Goal: Task Accomplishment & Management: Manage account settings

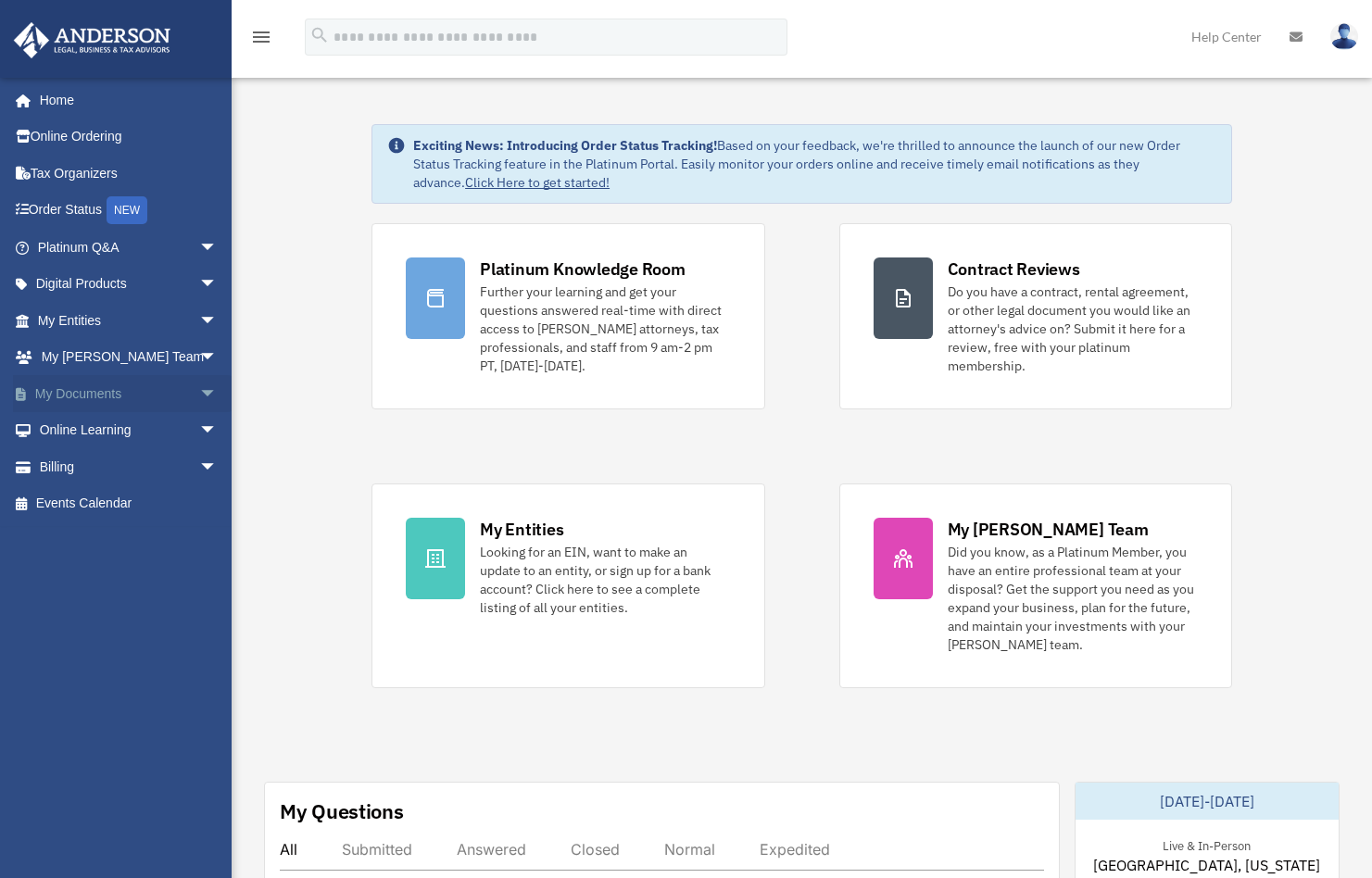
click at [100, 390] on link "My Documents arrow_drop_down" at bounding box center [129, 393] width 233 height 37
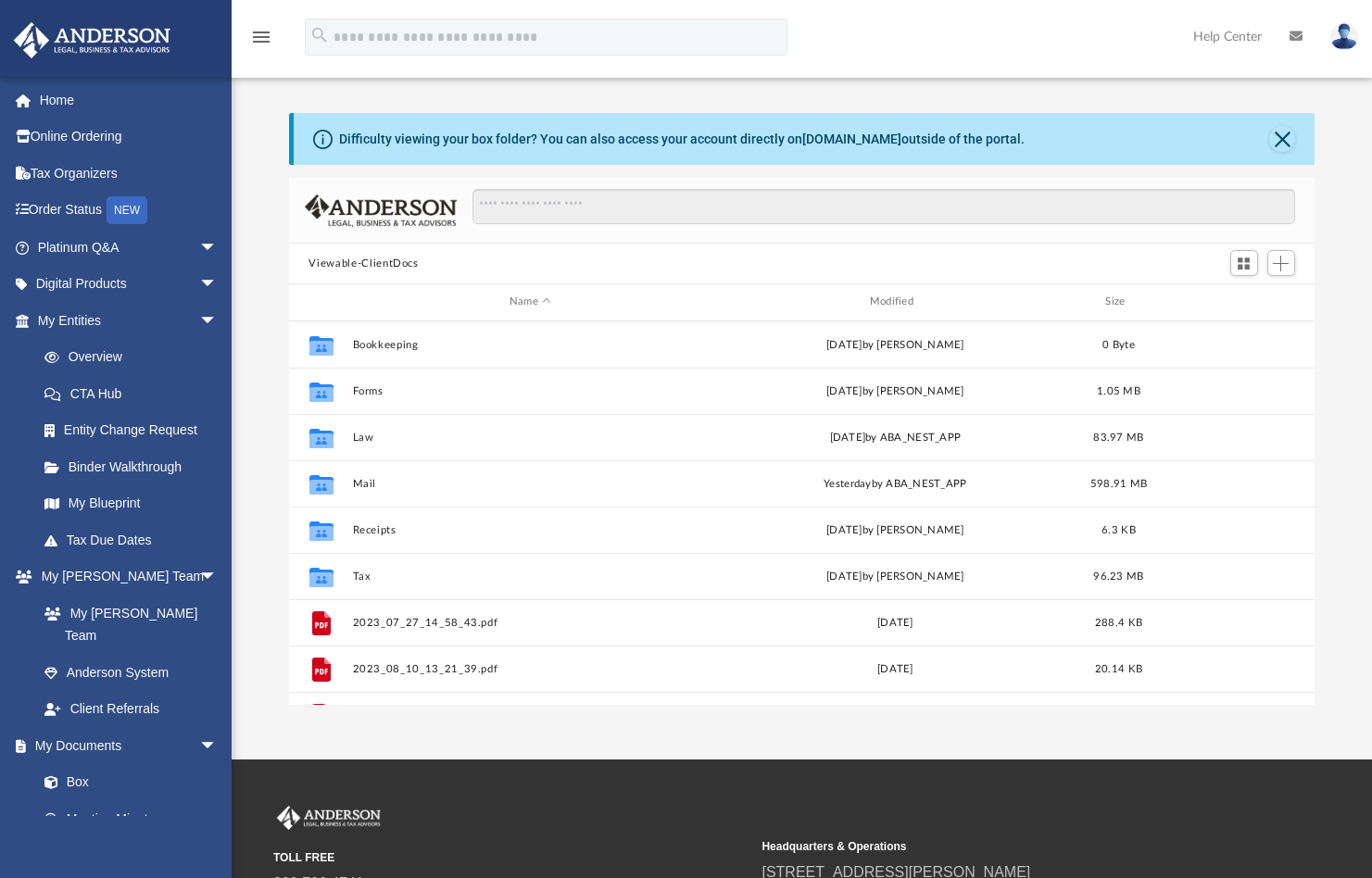
scroll to position [408, 1013]
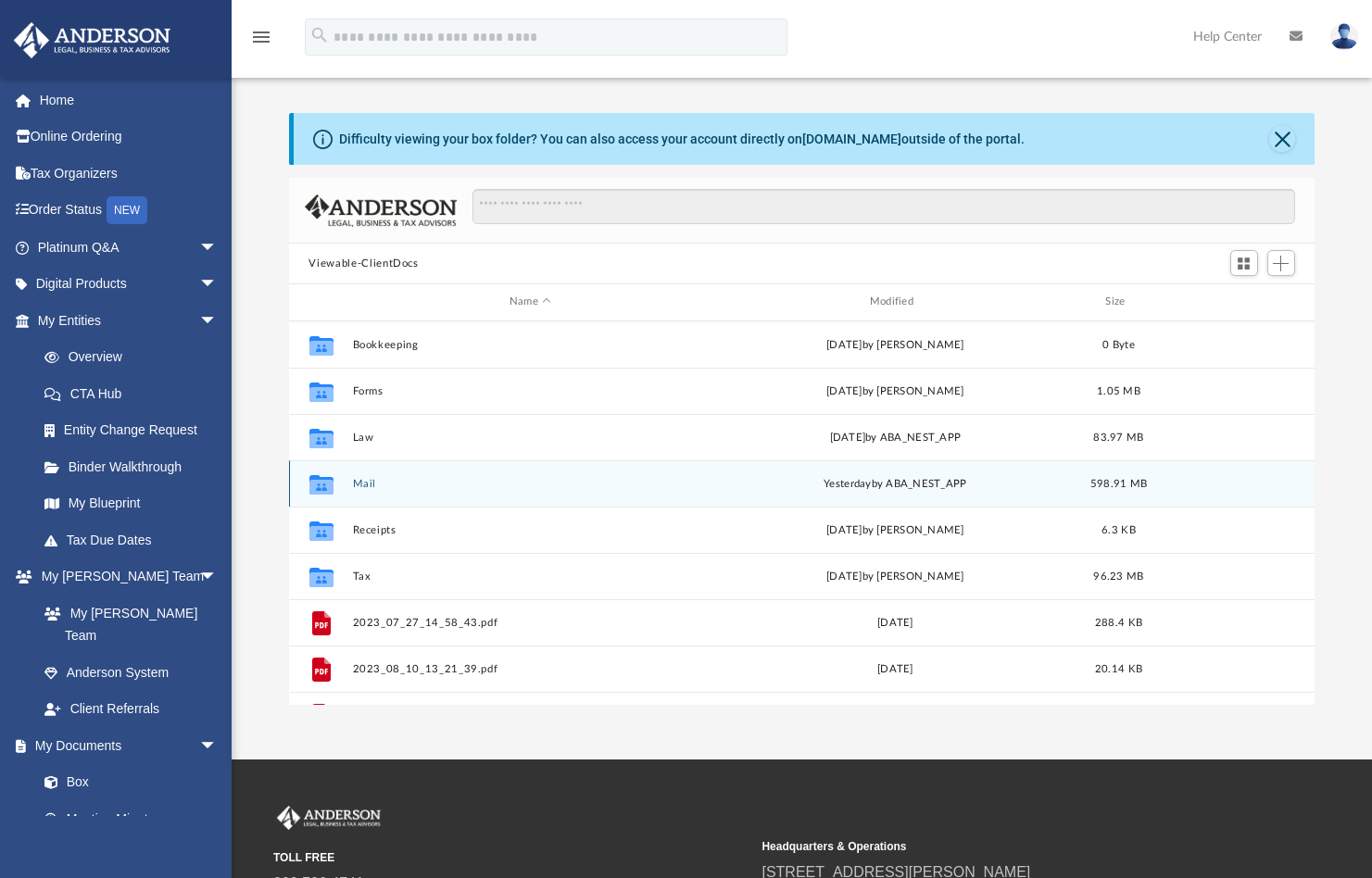
click at [372, 483] on button "Mail" at bounding box center [529, 484] width 357 height 12
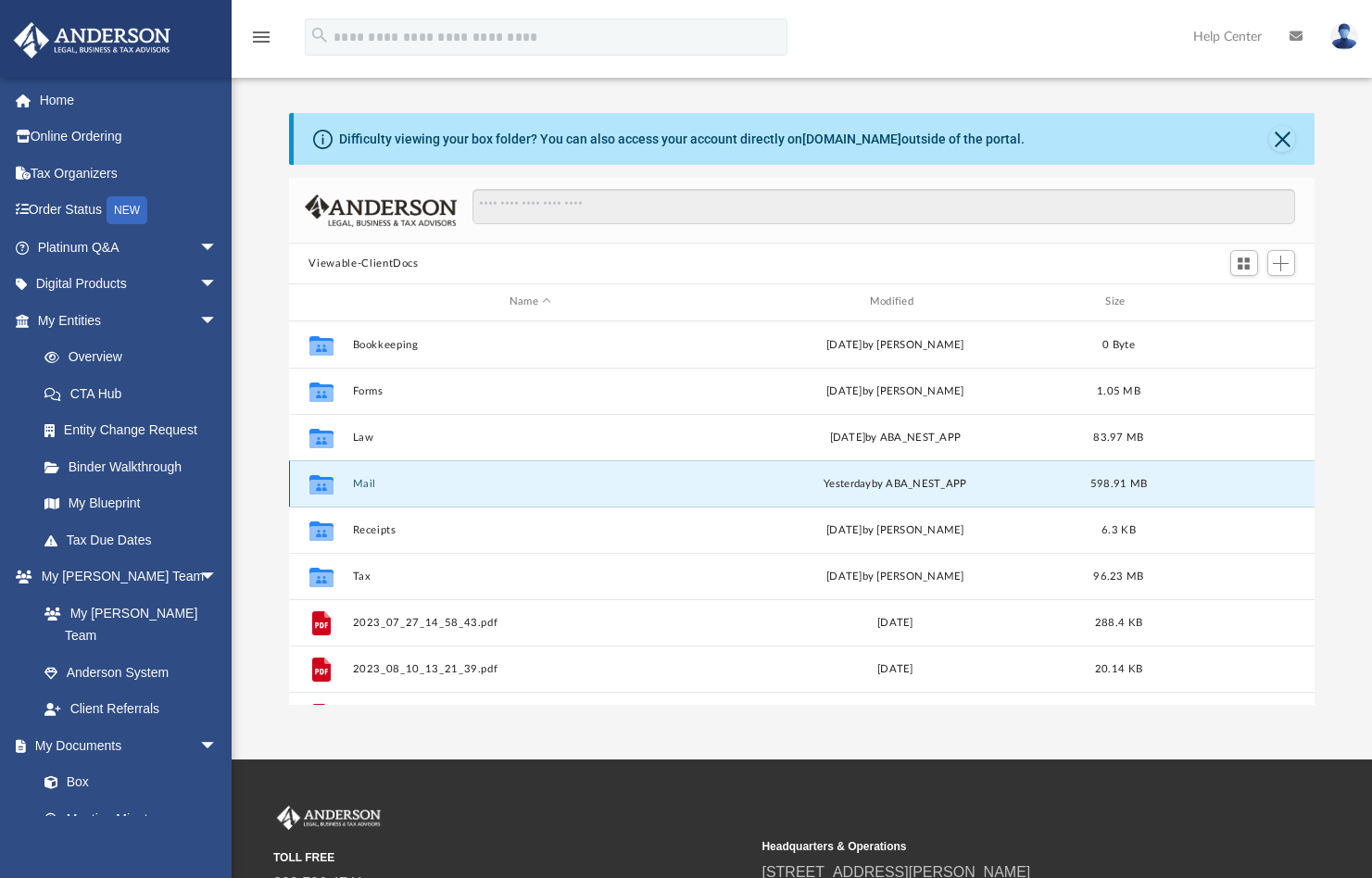
click at [372, 483] on button "Mail" at bounding box center [529, 484] width 357 height 12
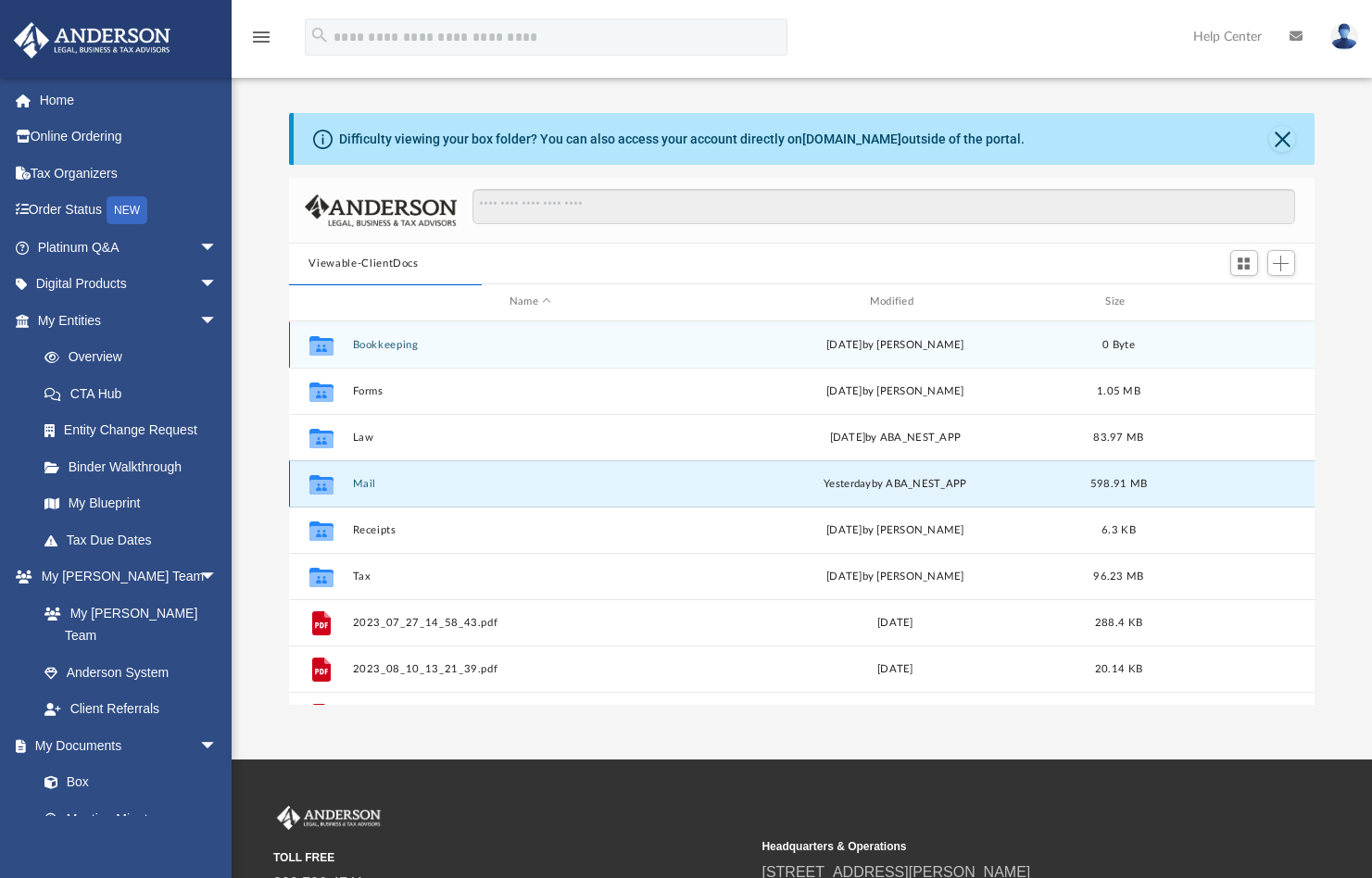
scroll to position [350, 1013]
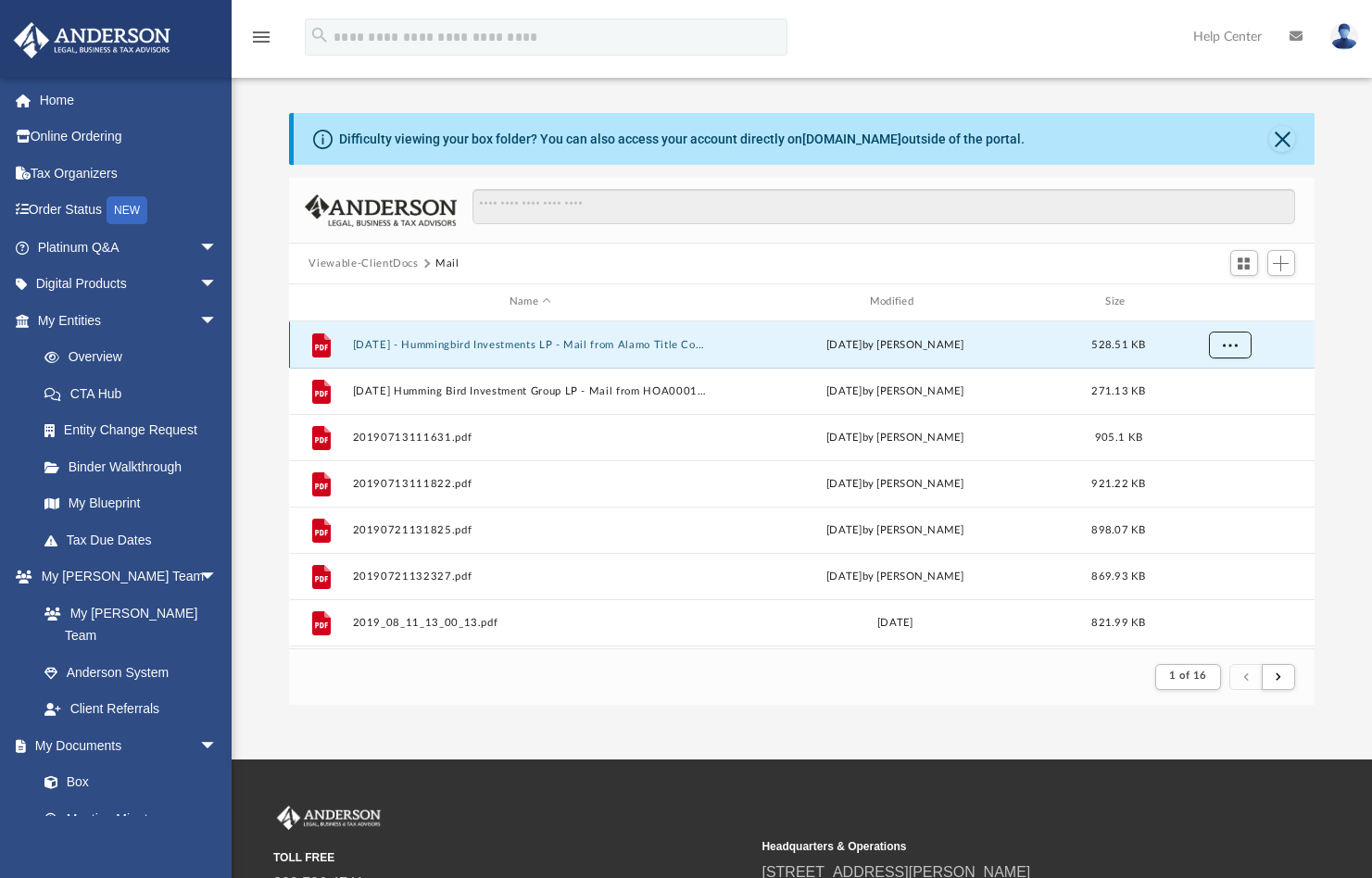
click at [1236, 342] on span "More options" at bounding box center [1228, 344] width 14 height 11
click at [1222, 384] on li "Preview" at bounding box center [1213, 382] width 54 height 19
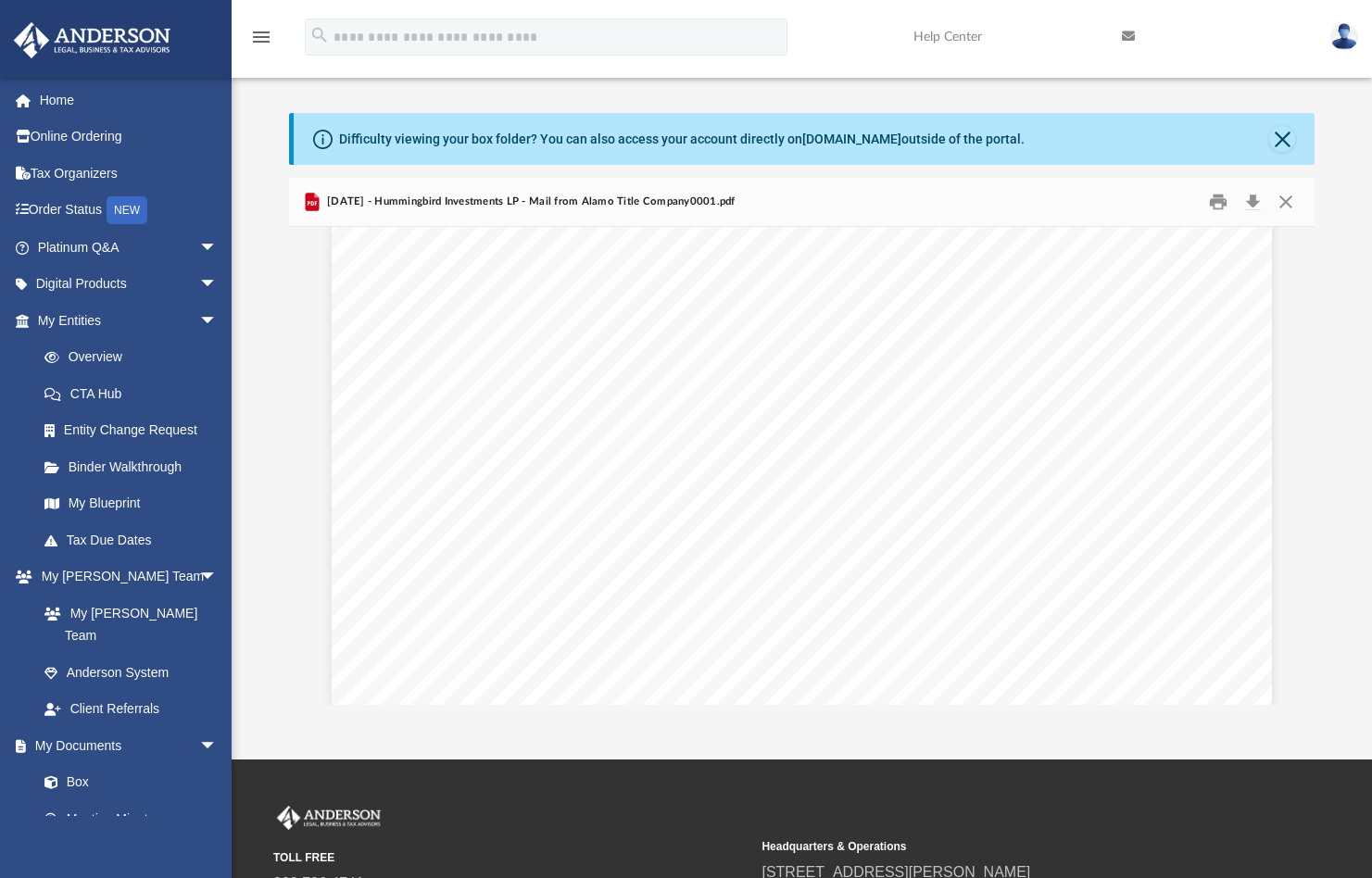
scroll to position [0, 0]
click at [1215, 206] on button "Print" at bounding box center [1217, 203] width 37 height 29
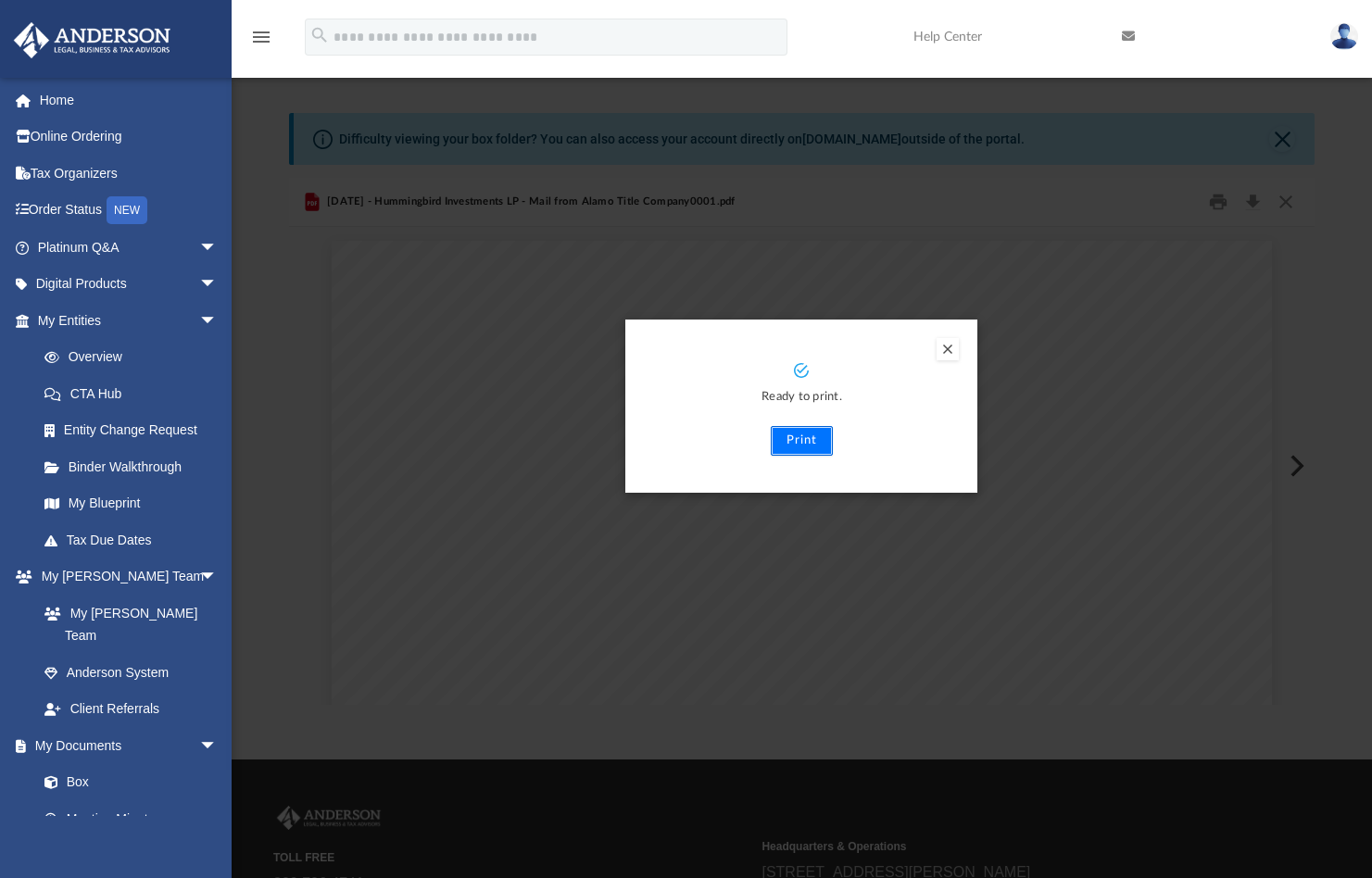
click at [796, 440] on button "Print" at bounding box center [802, 440] width 62 height 30
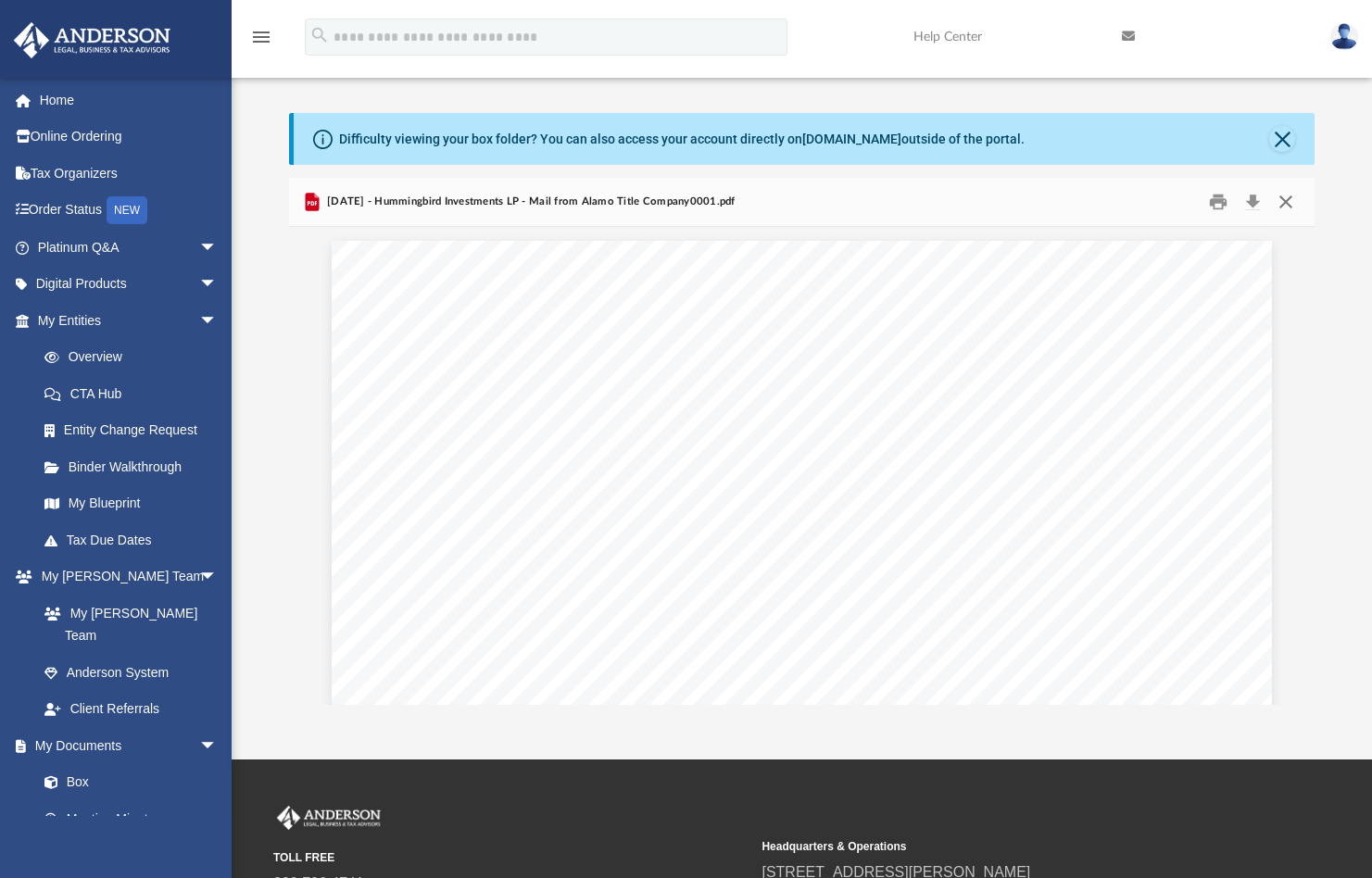
click at [1286, 197] on button "Close" at bounding box center [1285, 203] width 34 height 29
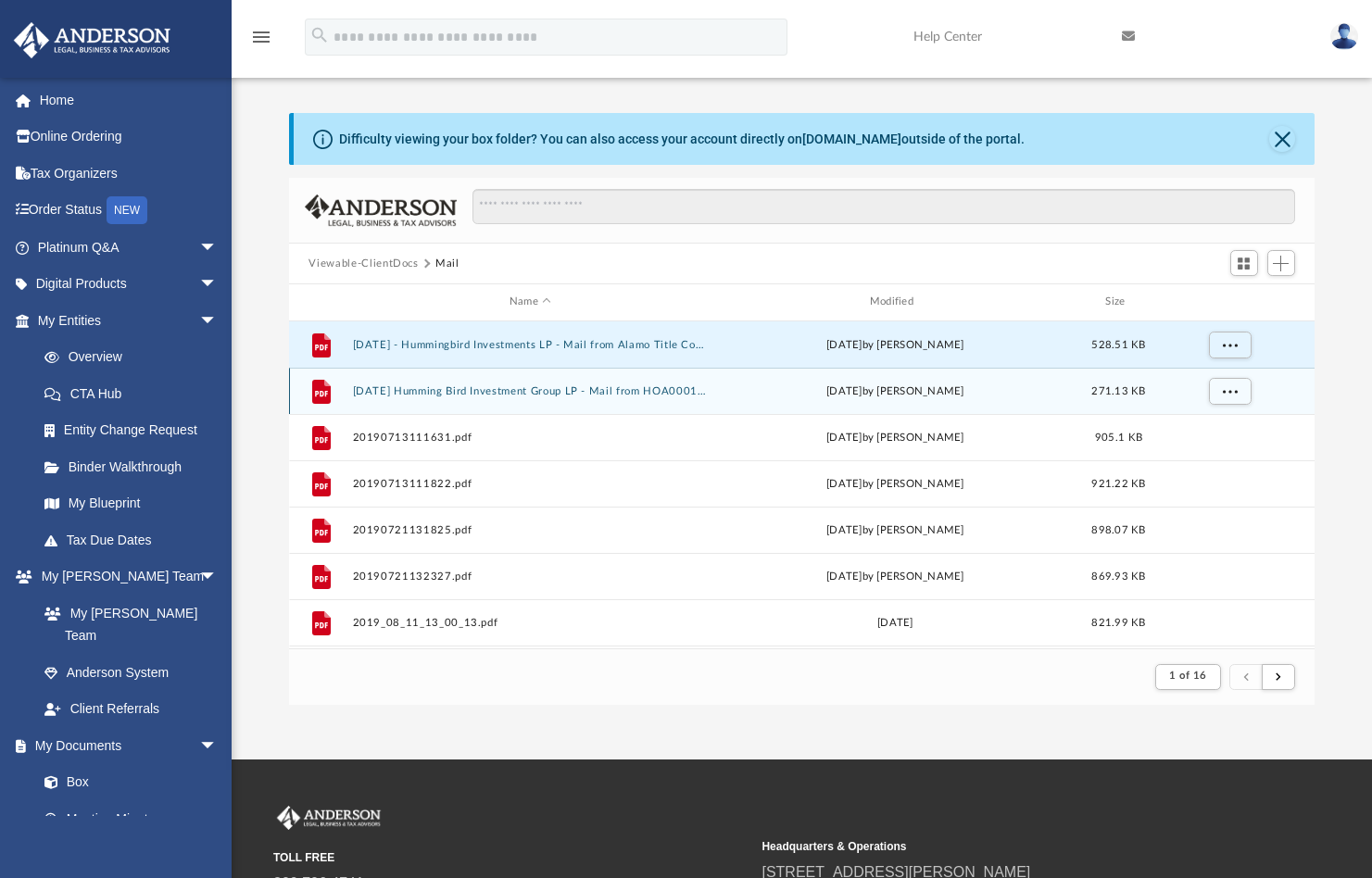
click at [539, 391] on button "[DATE] Humming Bird Investment Group LP - Mail from HOA0001.pdf" at bounding box center [529, 391] width 357 height 12
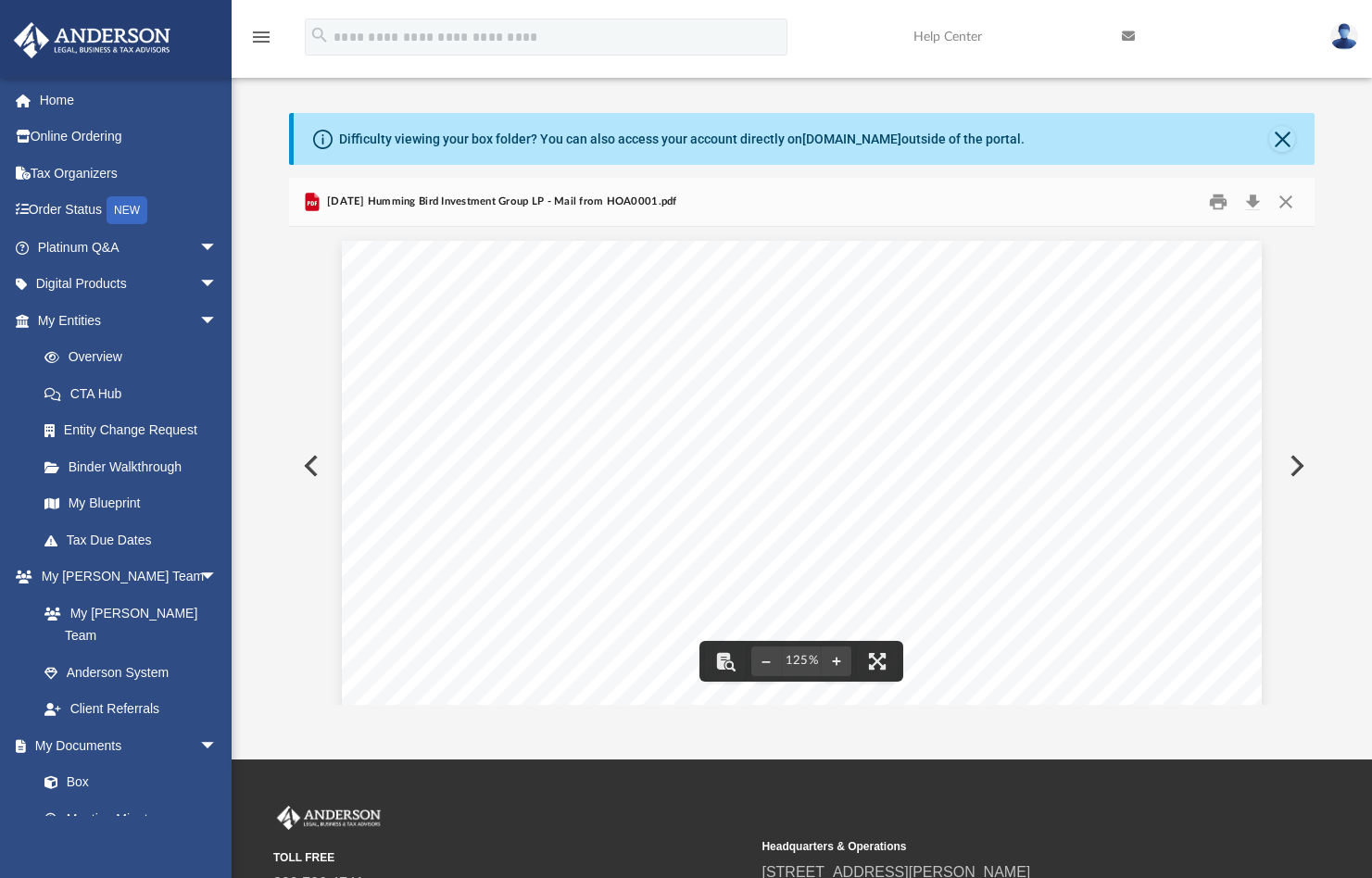
scroll to position [215, 0]
click at [1214, 204] on button "Print" at bounding box center [1217, 203] width 37 height 29
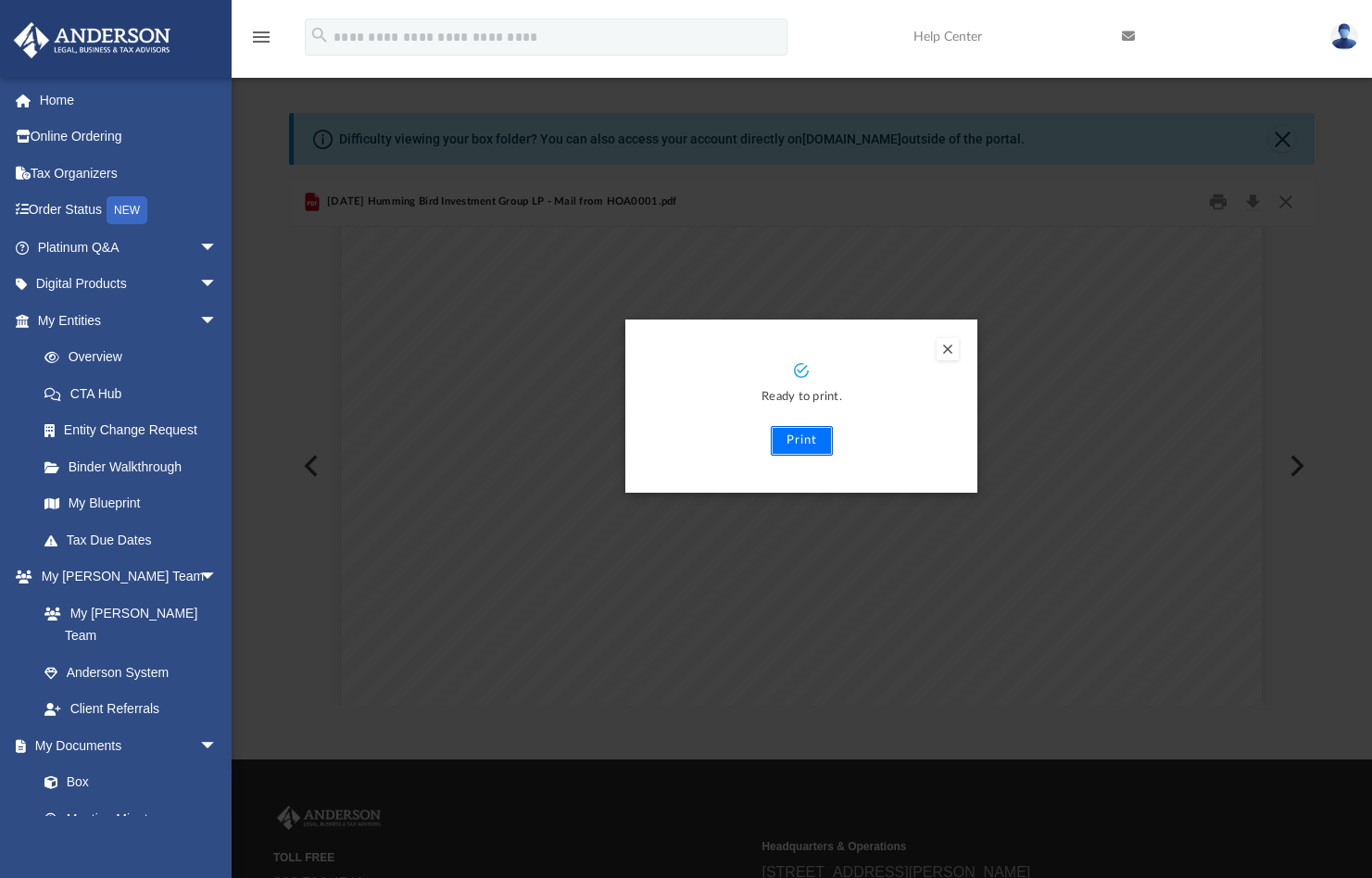
click at [815, 437] on button "Print" at bounding box center [802, 440] width 62 height 30
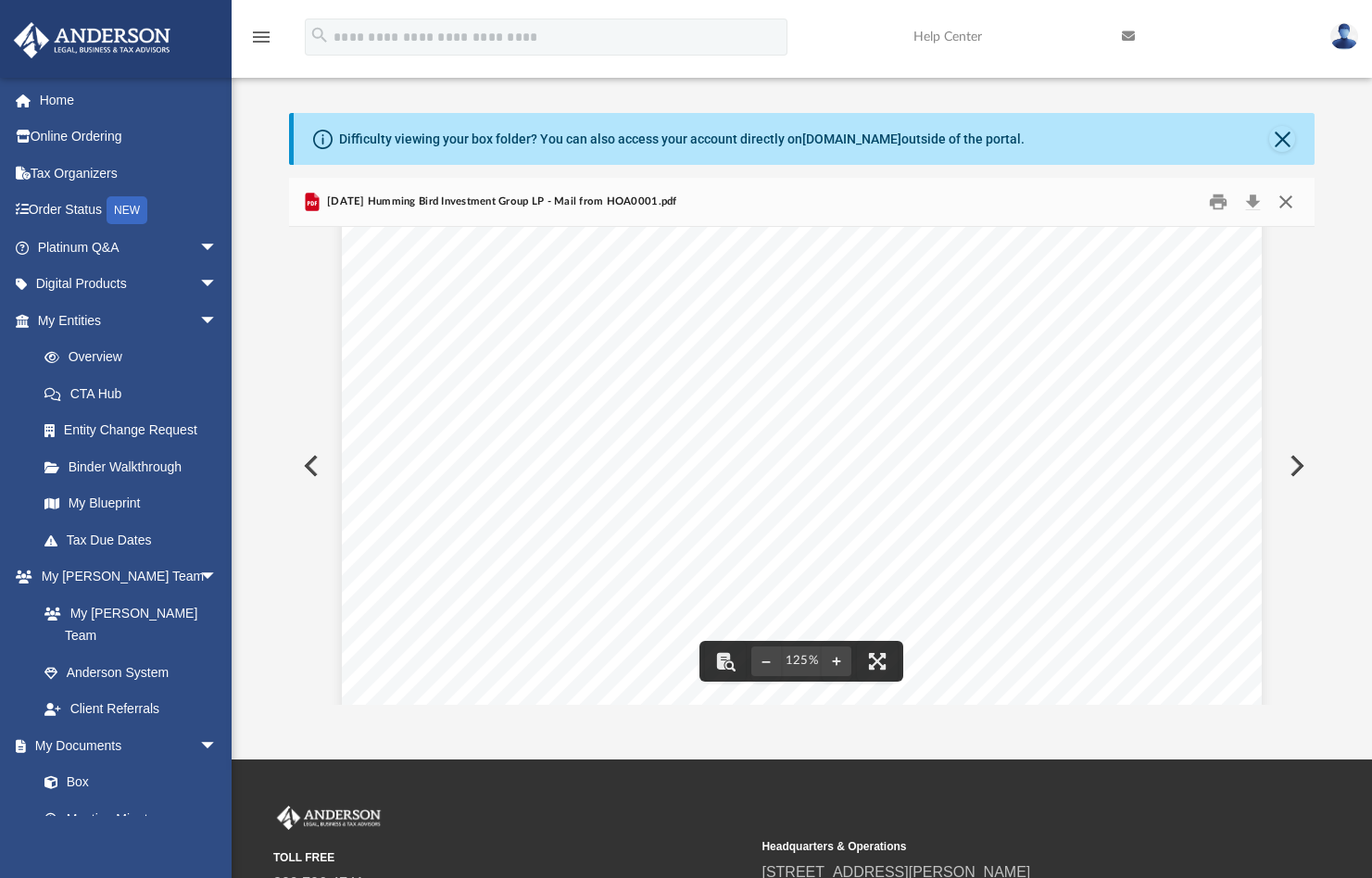
click at [1283, 195] on button "Close" at bounding box center [1285, 203] width 34 height 29
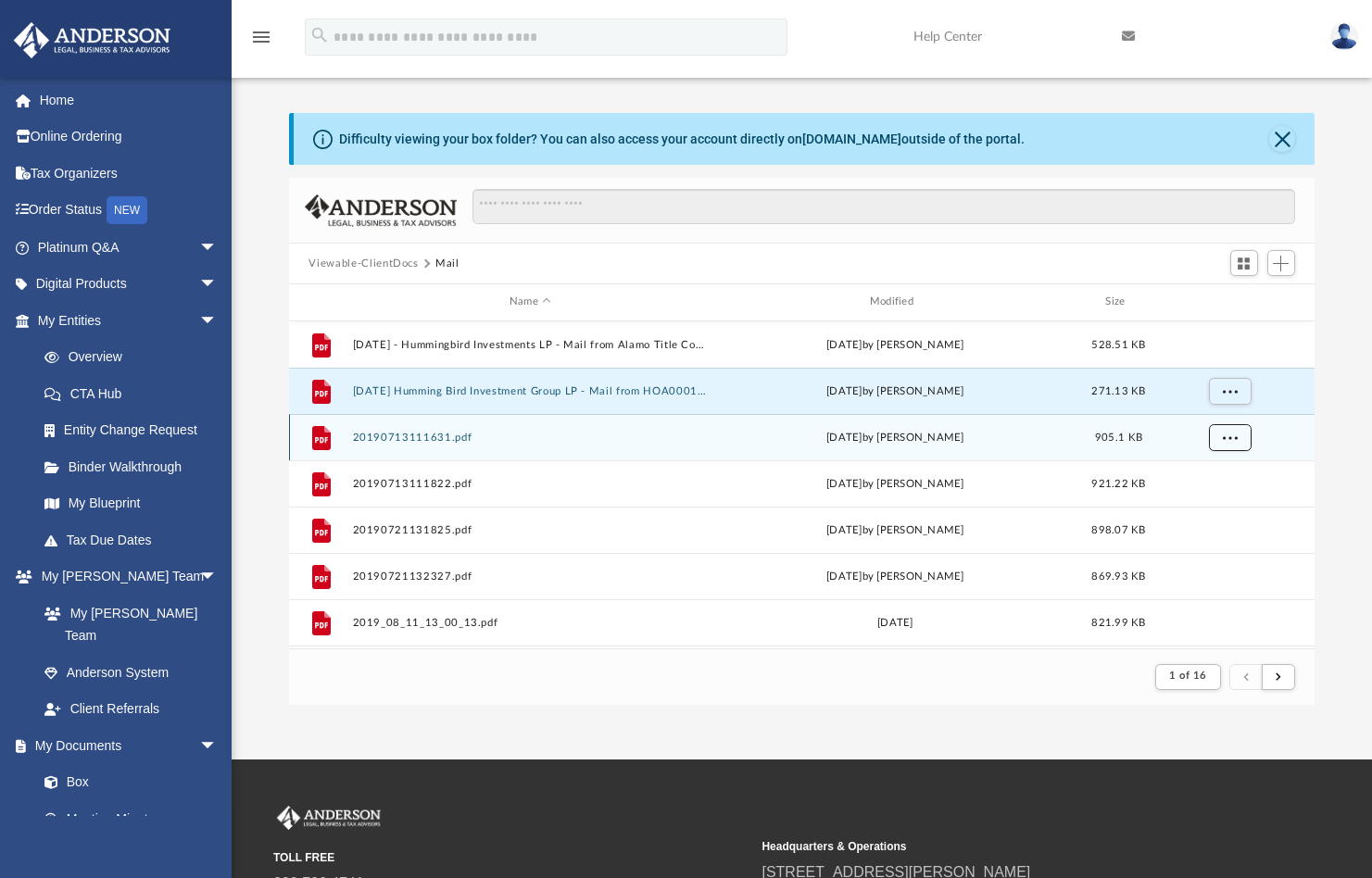
click at [1234, 437] on span "More options" at bounding box center [1228, 437] width 14 height 11
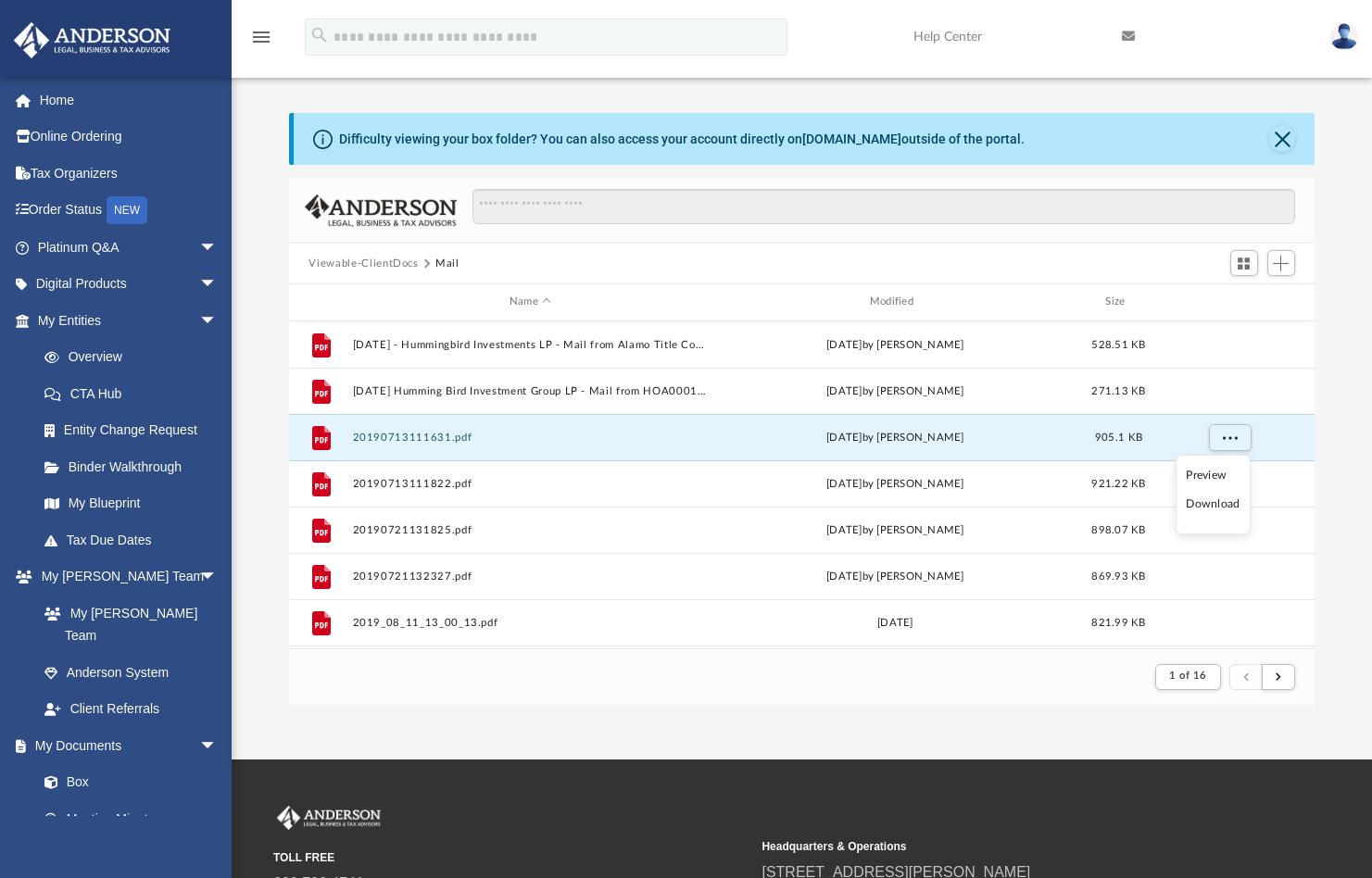
click at [1203, 469] on li "Preview" at bounding box center [1213, 475] width 54 height 19
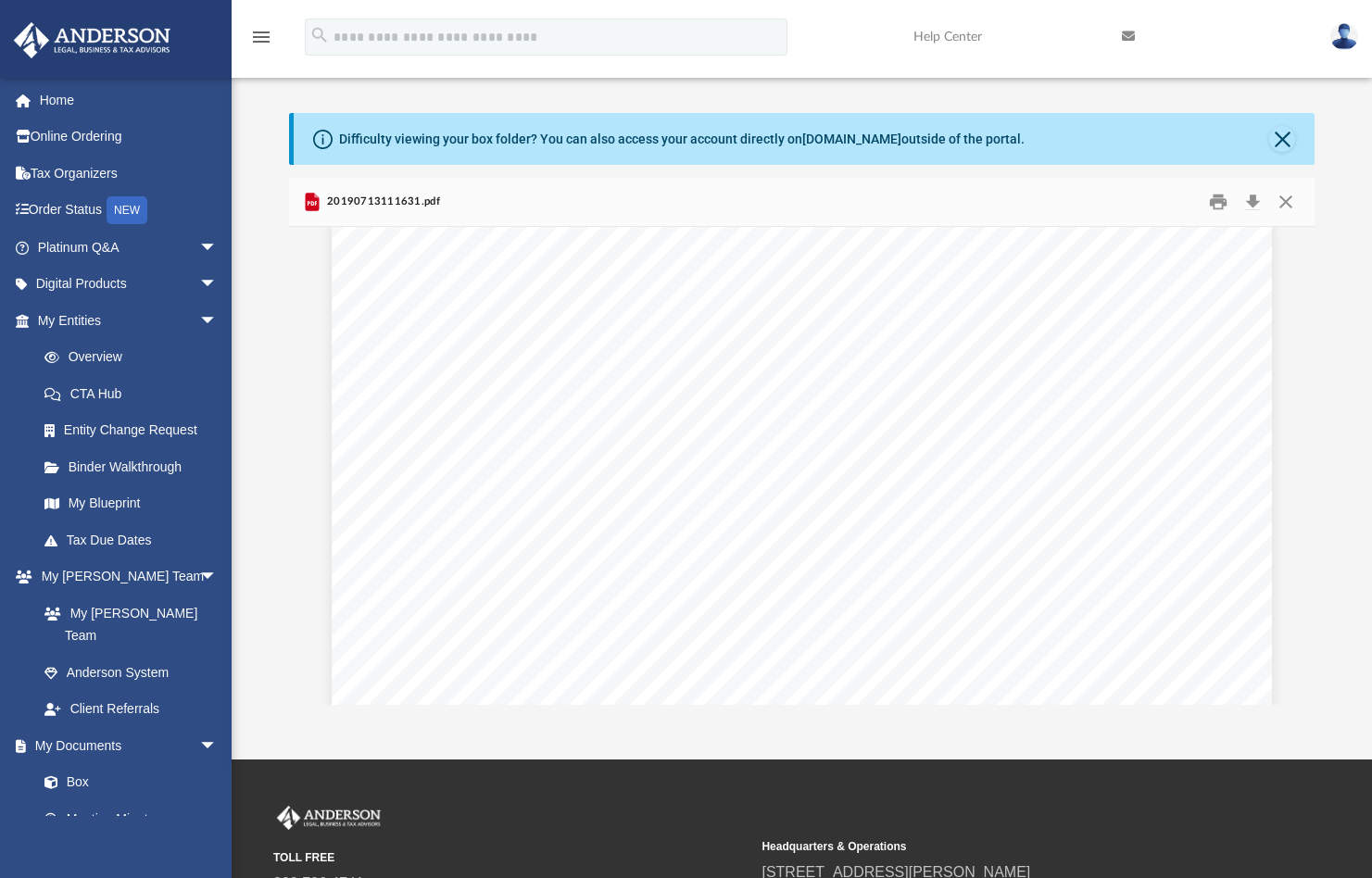
scroll to position [0, 0]
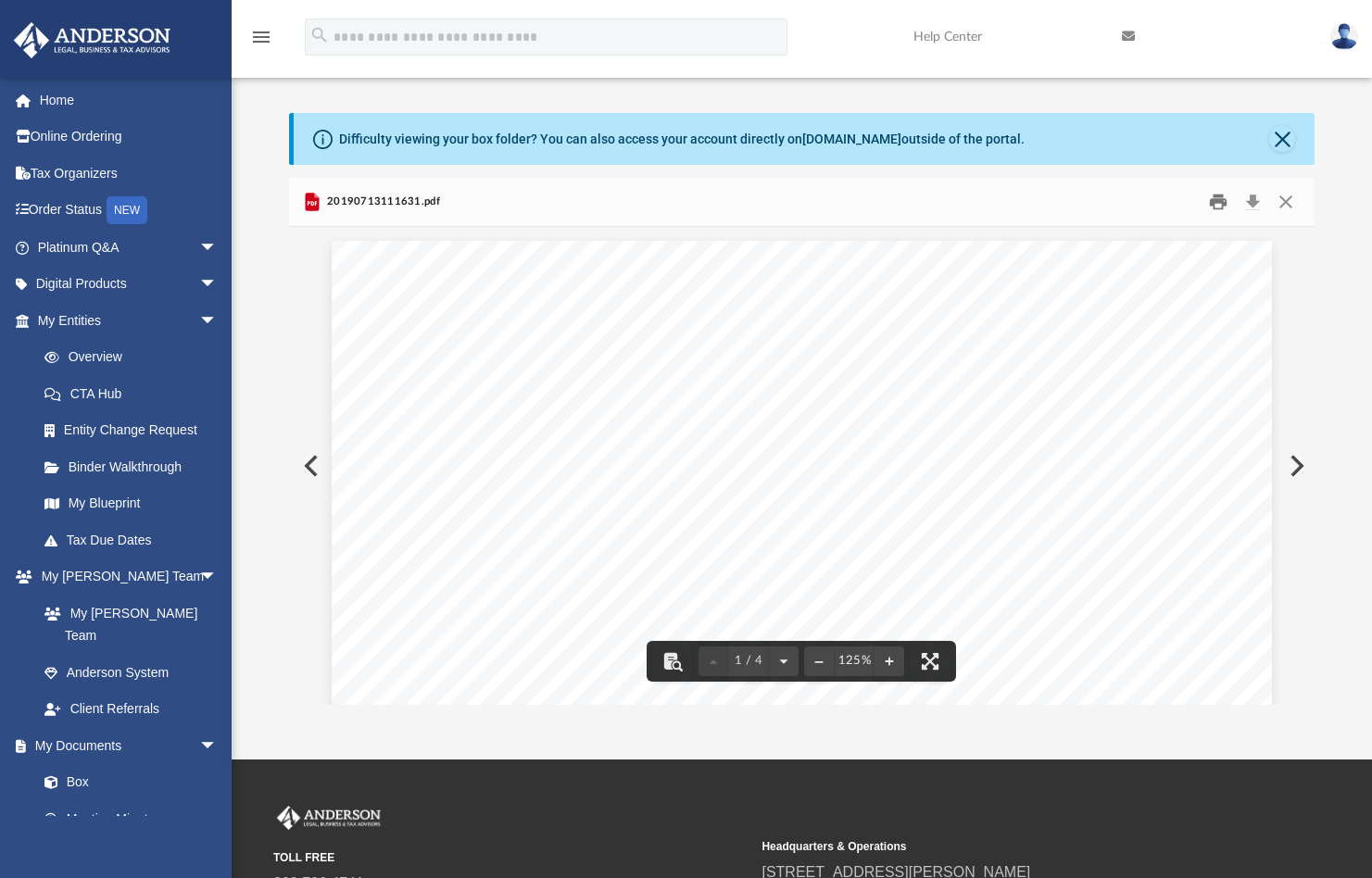
click at [1221, 202] on button "Print" at bounding box center [1217, 203] width 37 height 29
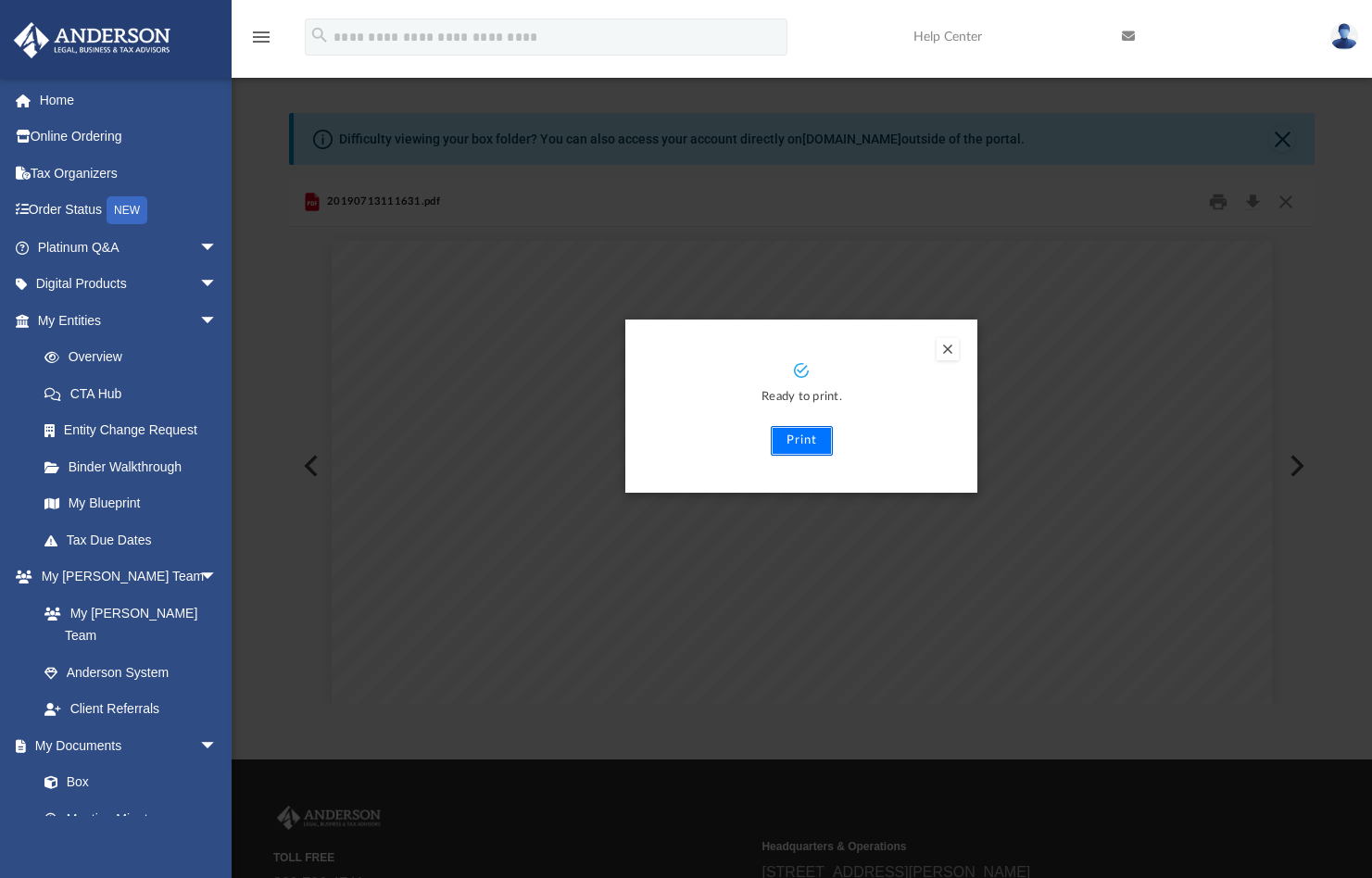
click at [800, 441] on button "Print" at bounding box center [802, 440] width 62 height 30
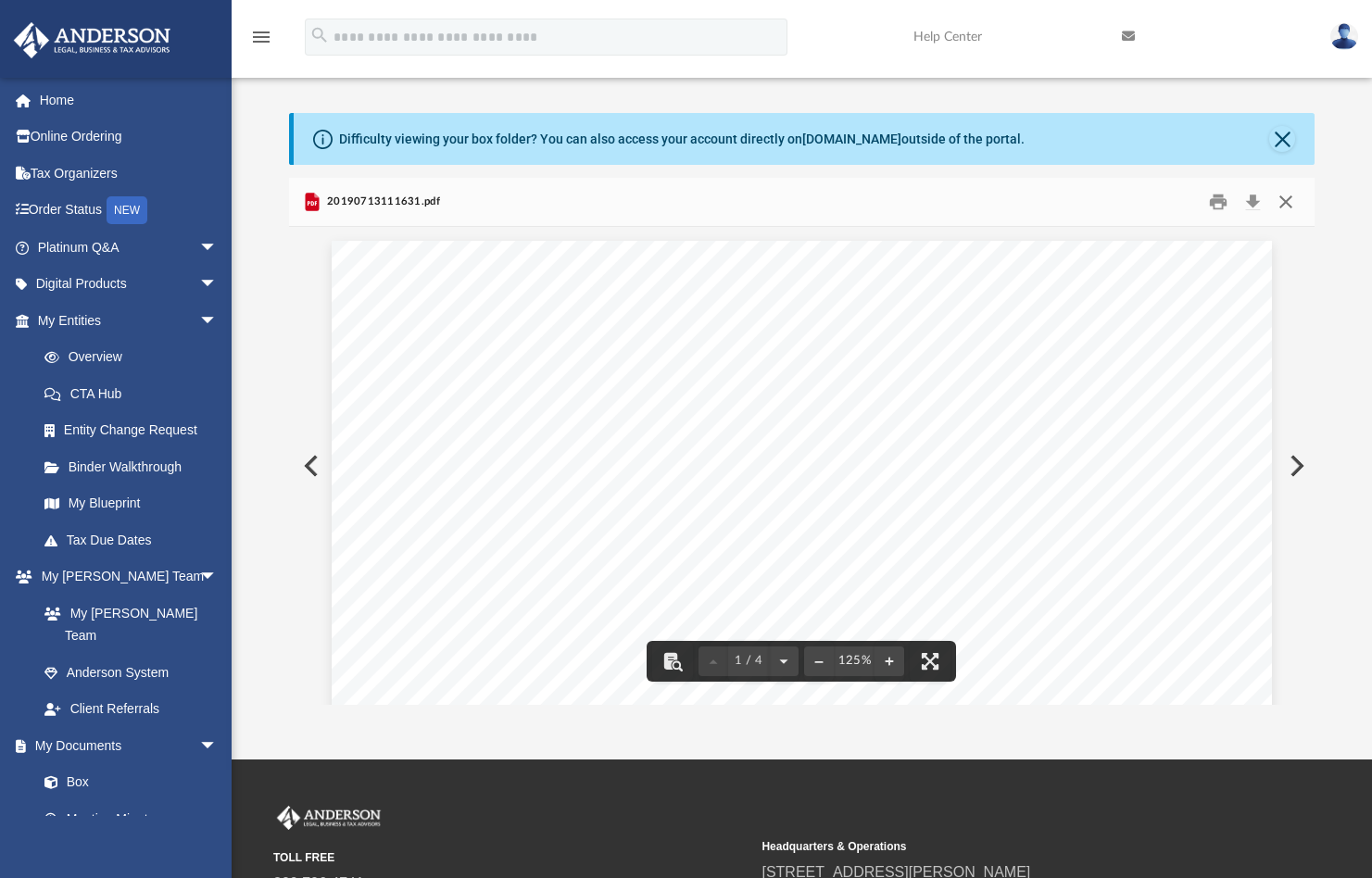
click at [1282, 196] on button "Close" at bounding box center [1285, 203] width 34 height 29
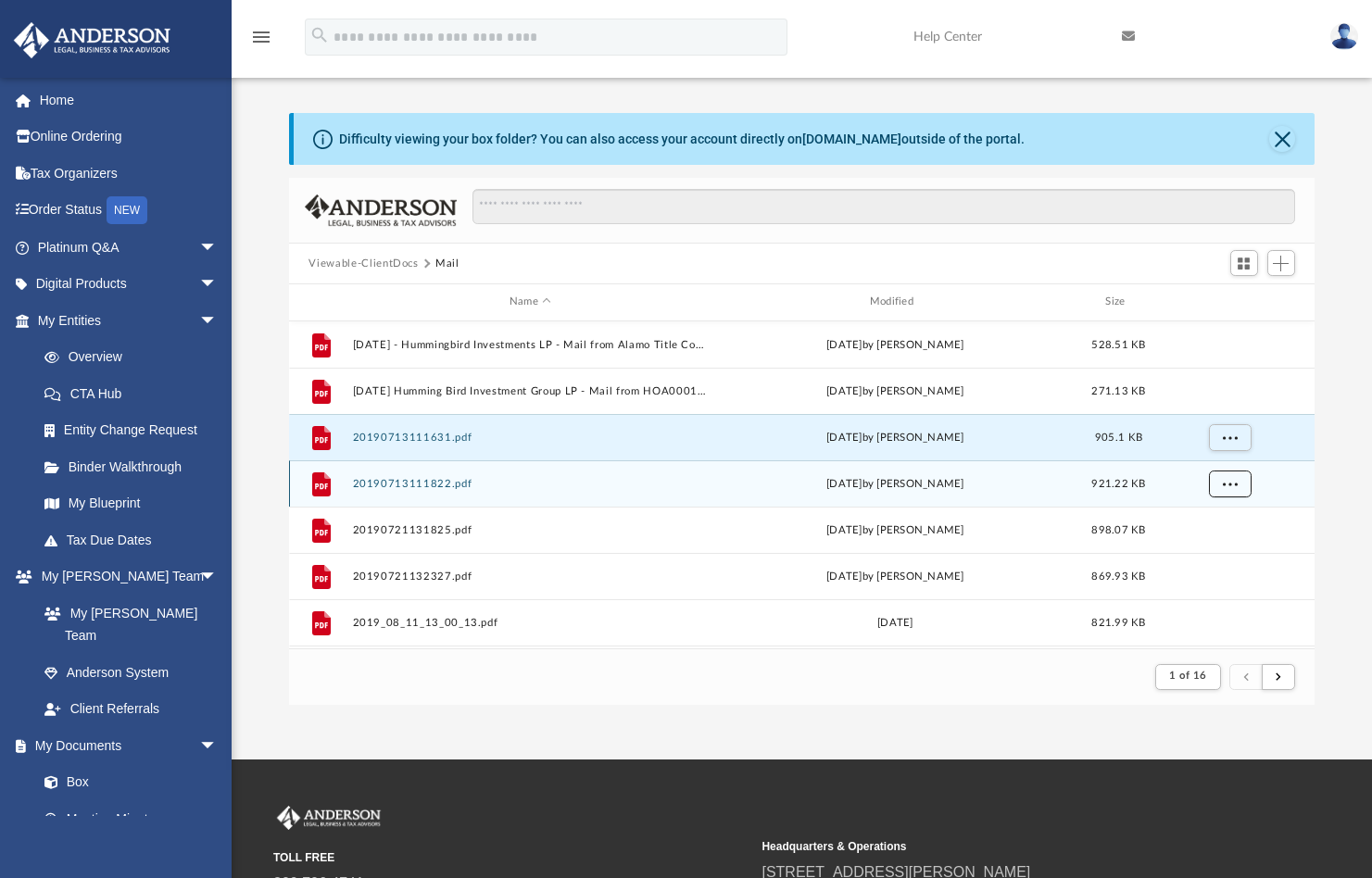
click at [1233, 483] on span "More options" at bounding box center [1228, 483] width 14 height 11
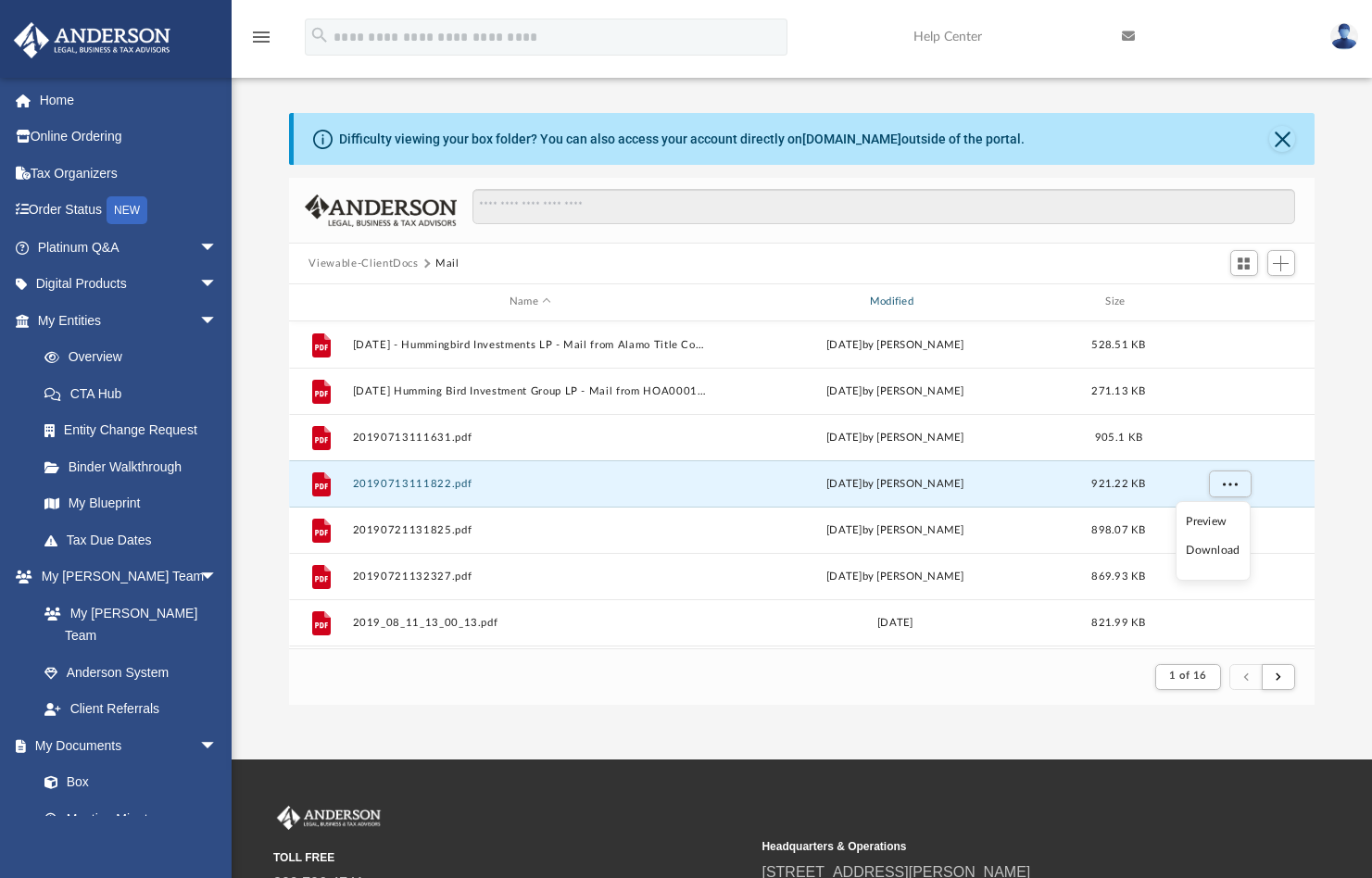
click at [900, 300] on div "Modified" at bounding box center [894, 301] width 357 height 16
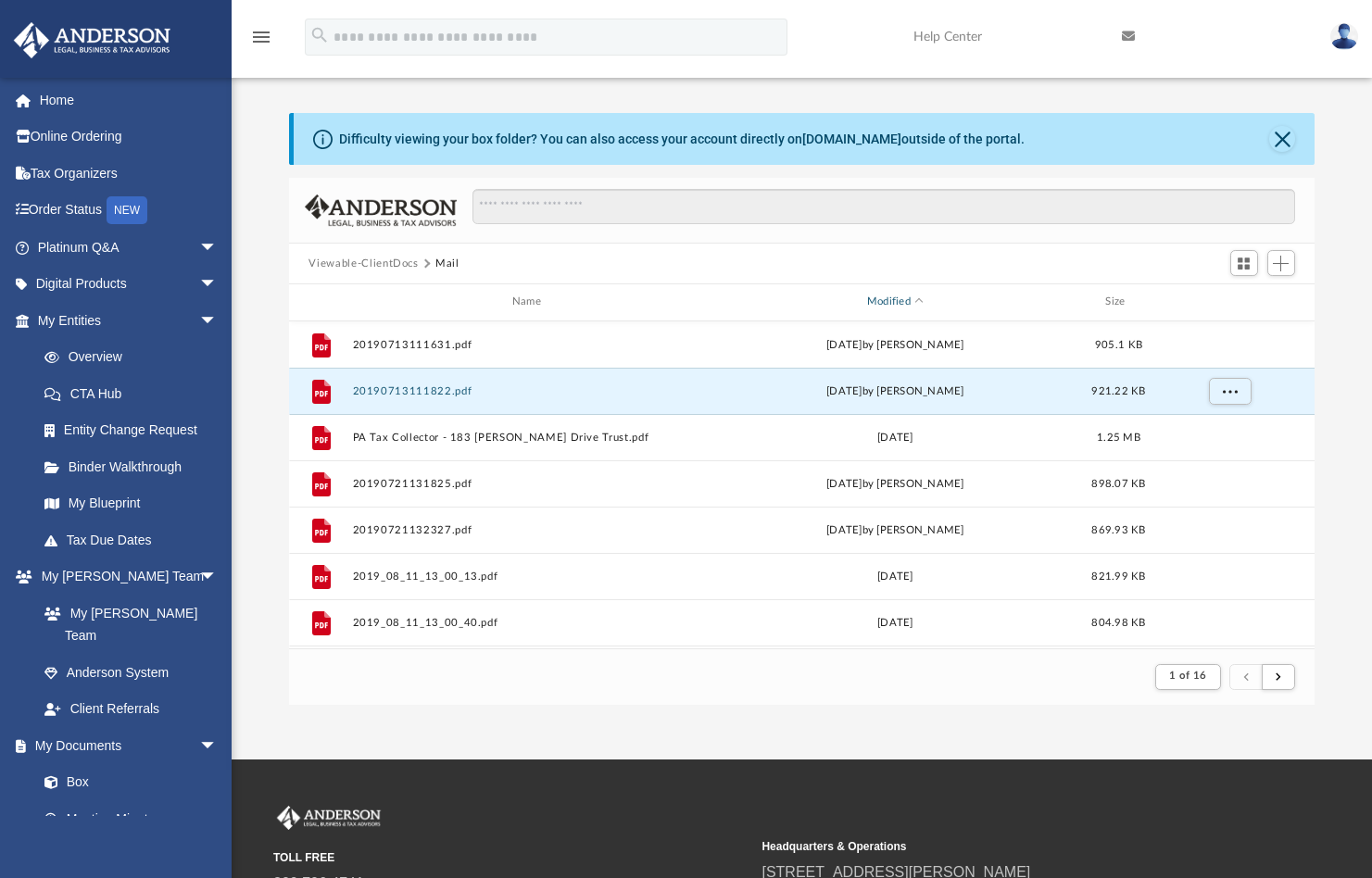
click at [900, 300] on div "Modified" at bounding box center [894, 301] width 357 height 16
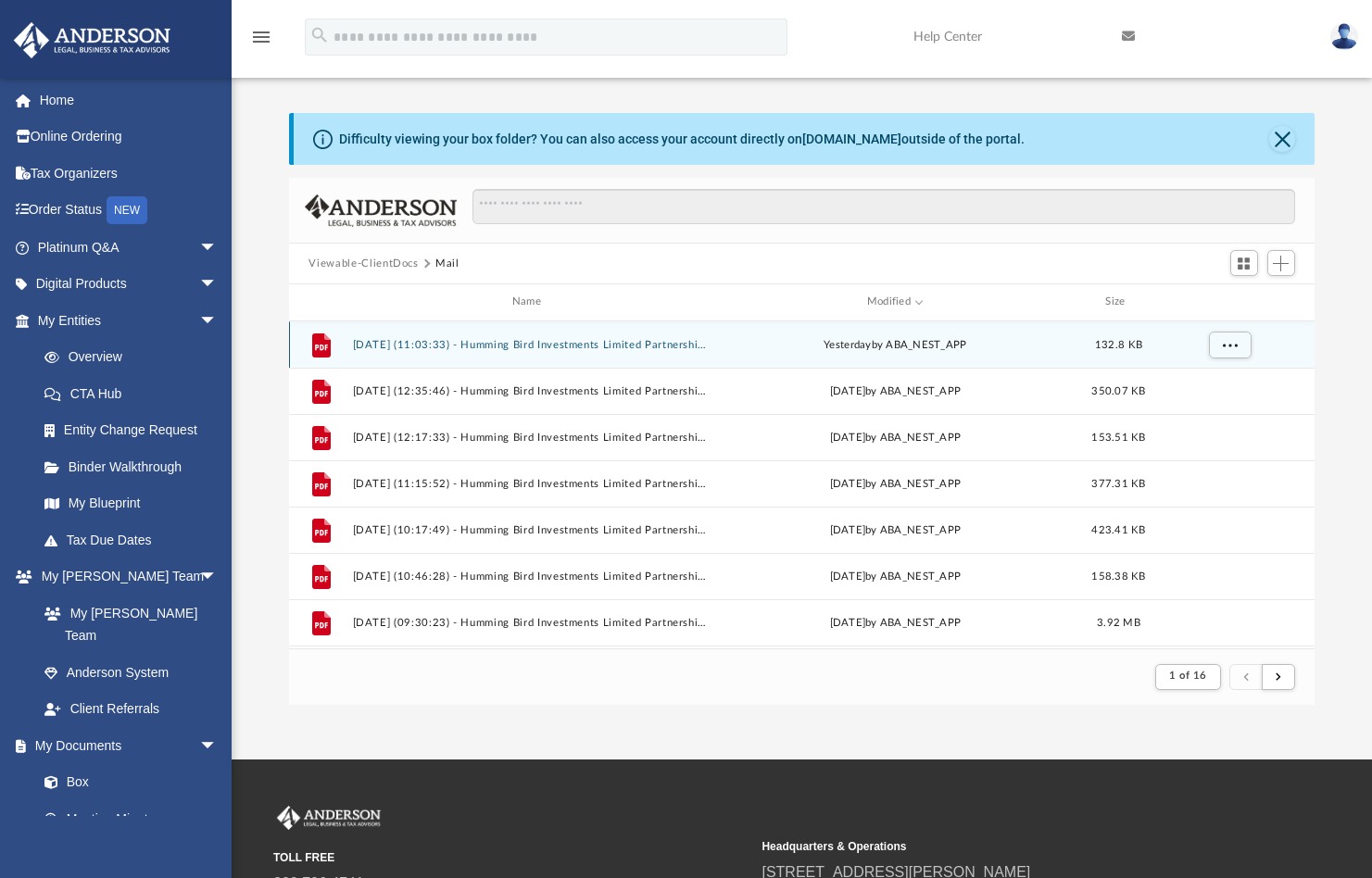
click at [567, 340] on button "[DATE] (11:03:33) - Humming Bird Investments Limited Partnership - Mail.pdf" at bounding box center [529, 345] width 357 height 12
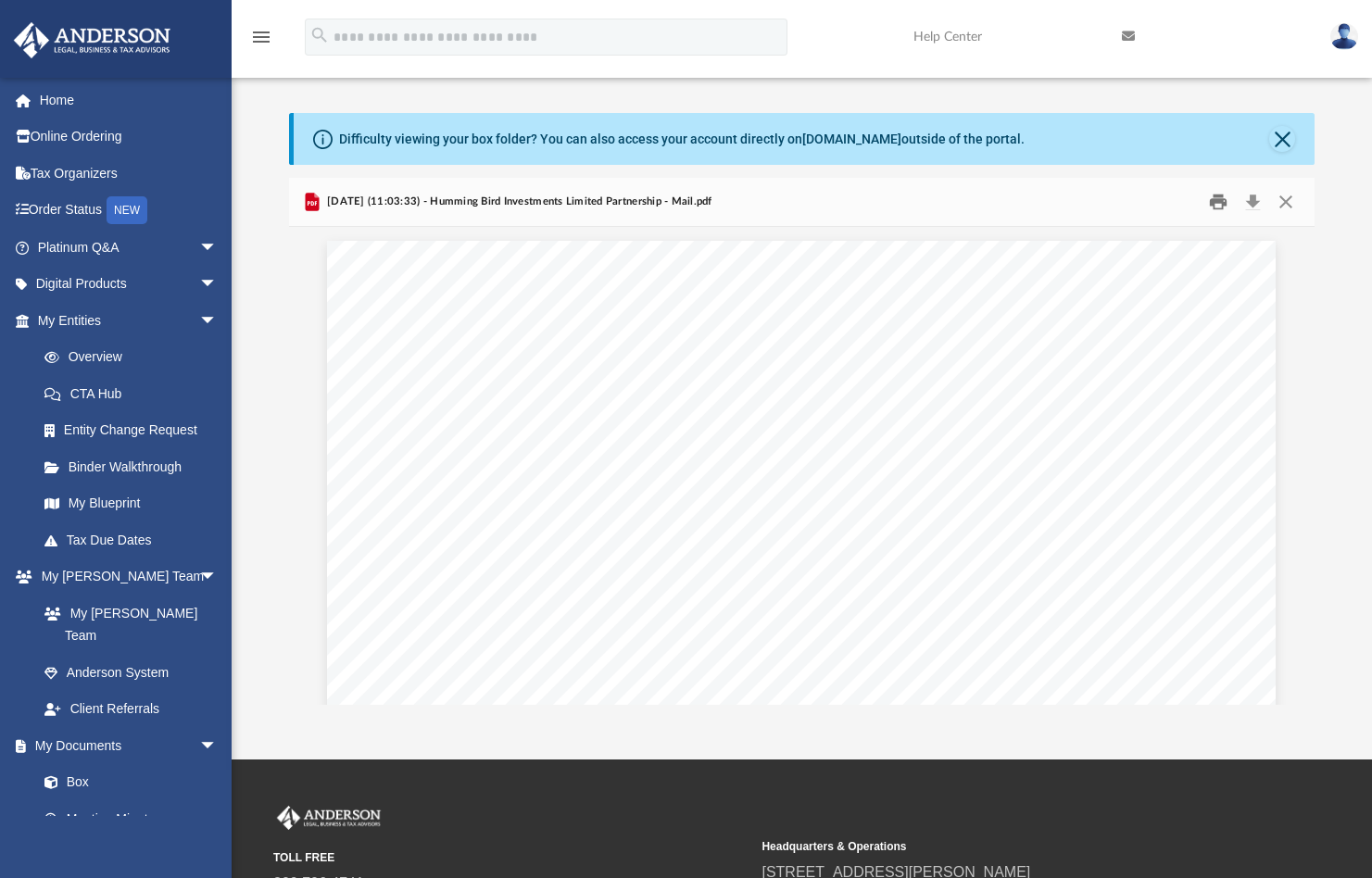
click at [1217, 200] on button "Print" at bounding box center [1217, 203] width 37 height 29
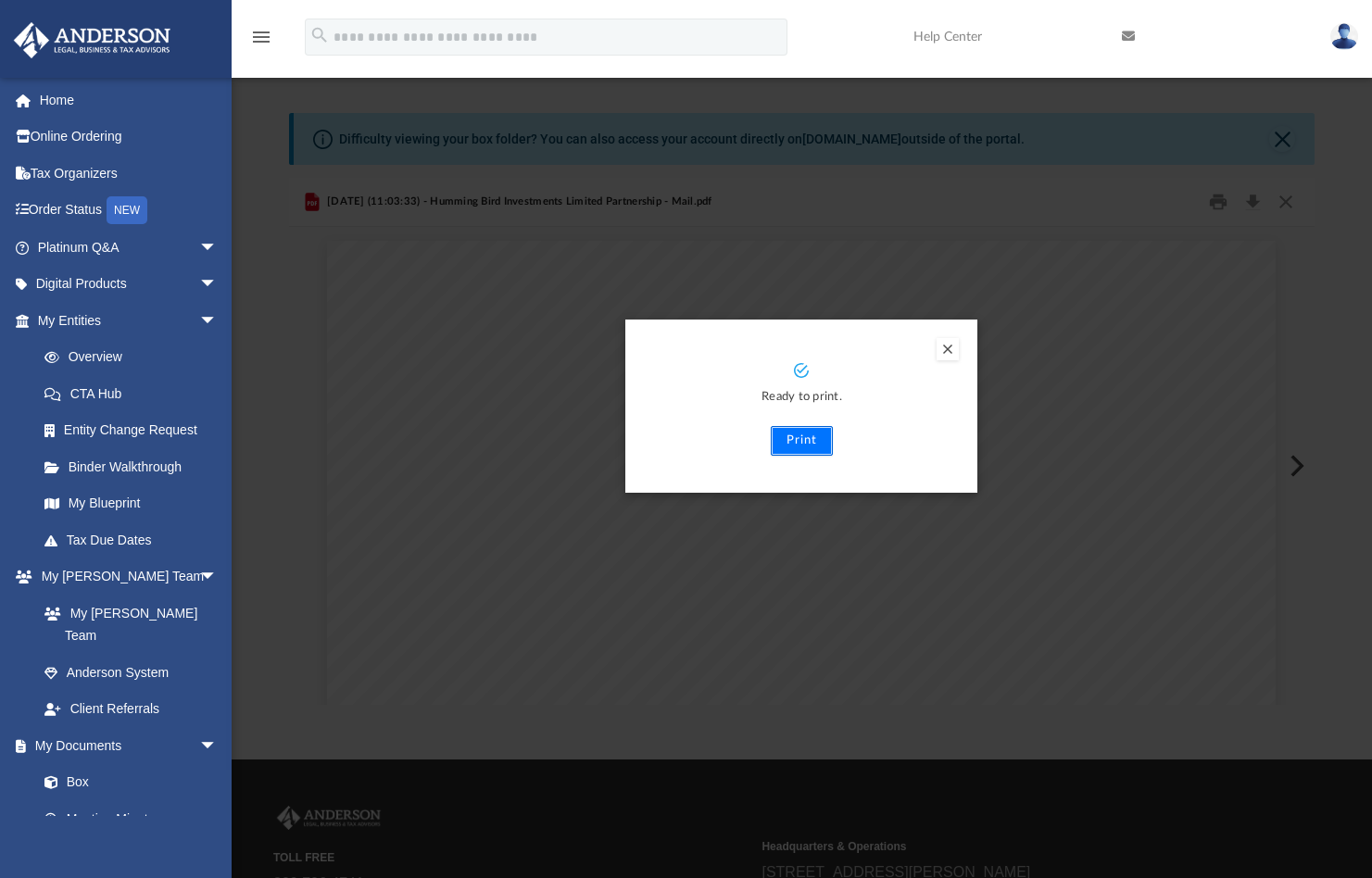
click at [815, 442] on button "Print" at bounding box center [802, 440] width 62 height 30
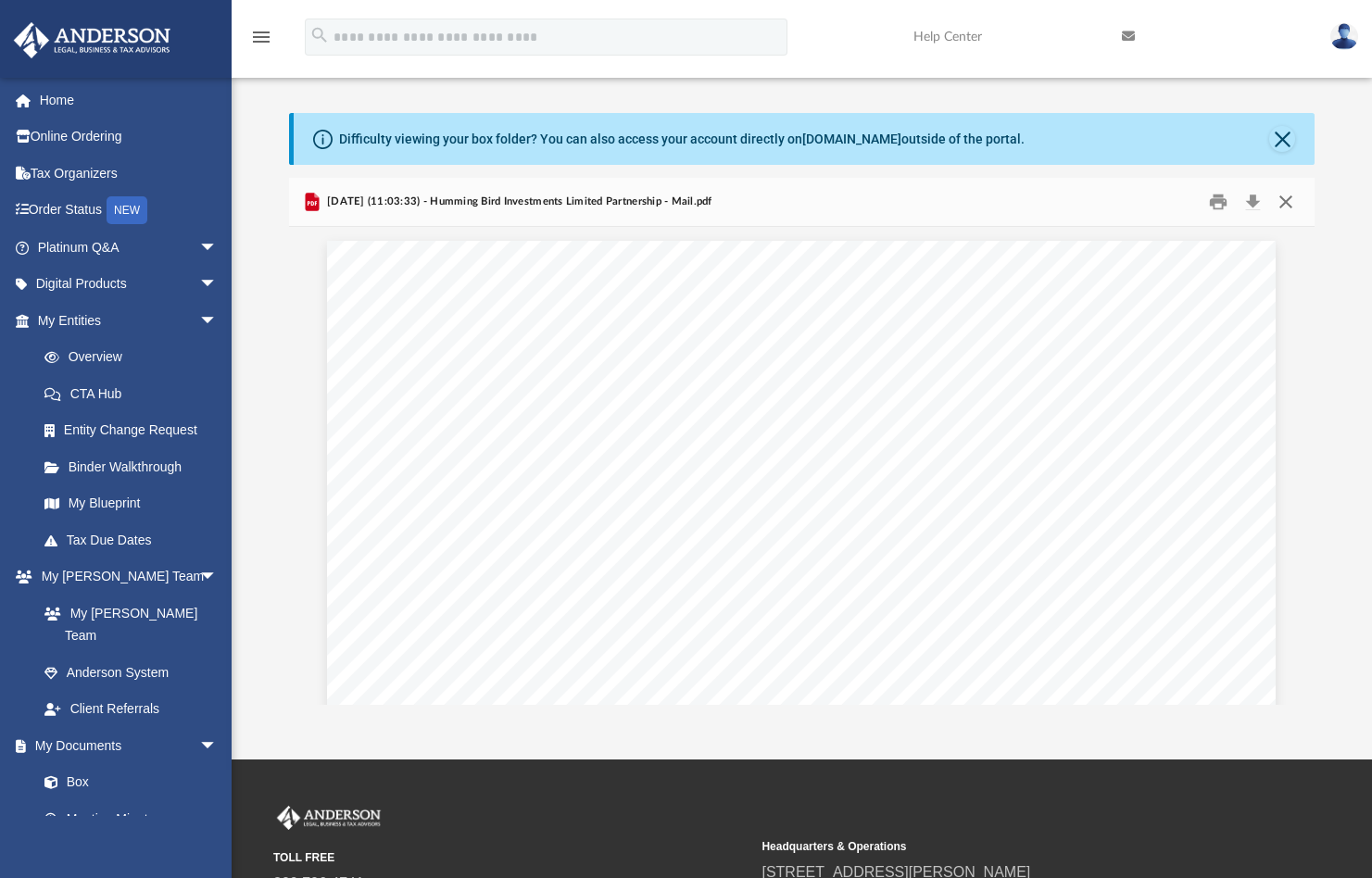
click at [1293, 198] on button "Close" at bounding box center [1285, 203] width 34 height 29
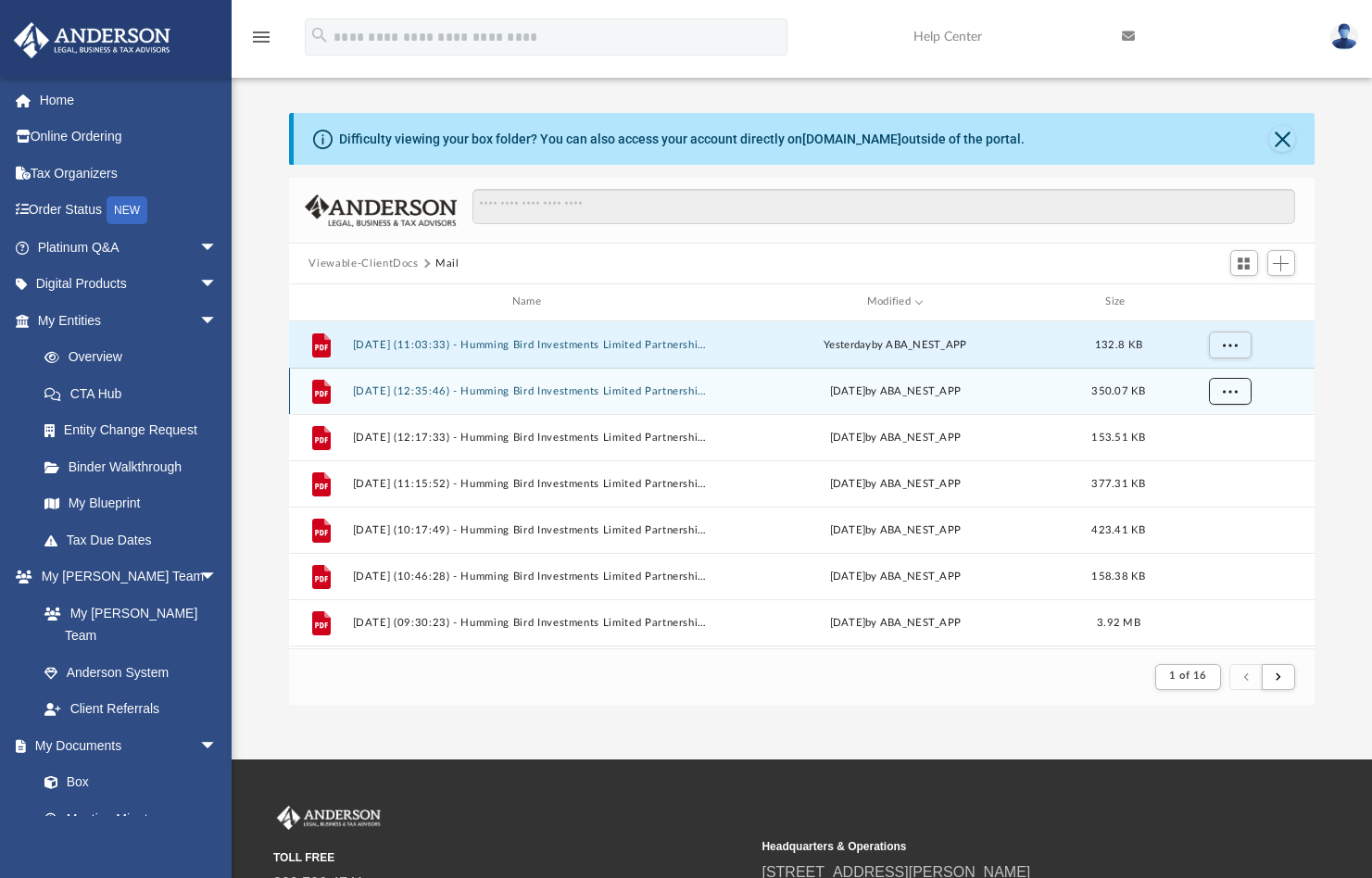
click at [1237, 392] on span "More options" at bounding box center [1228, 390] width 14 height 11
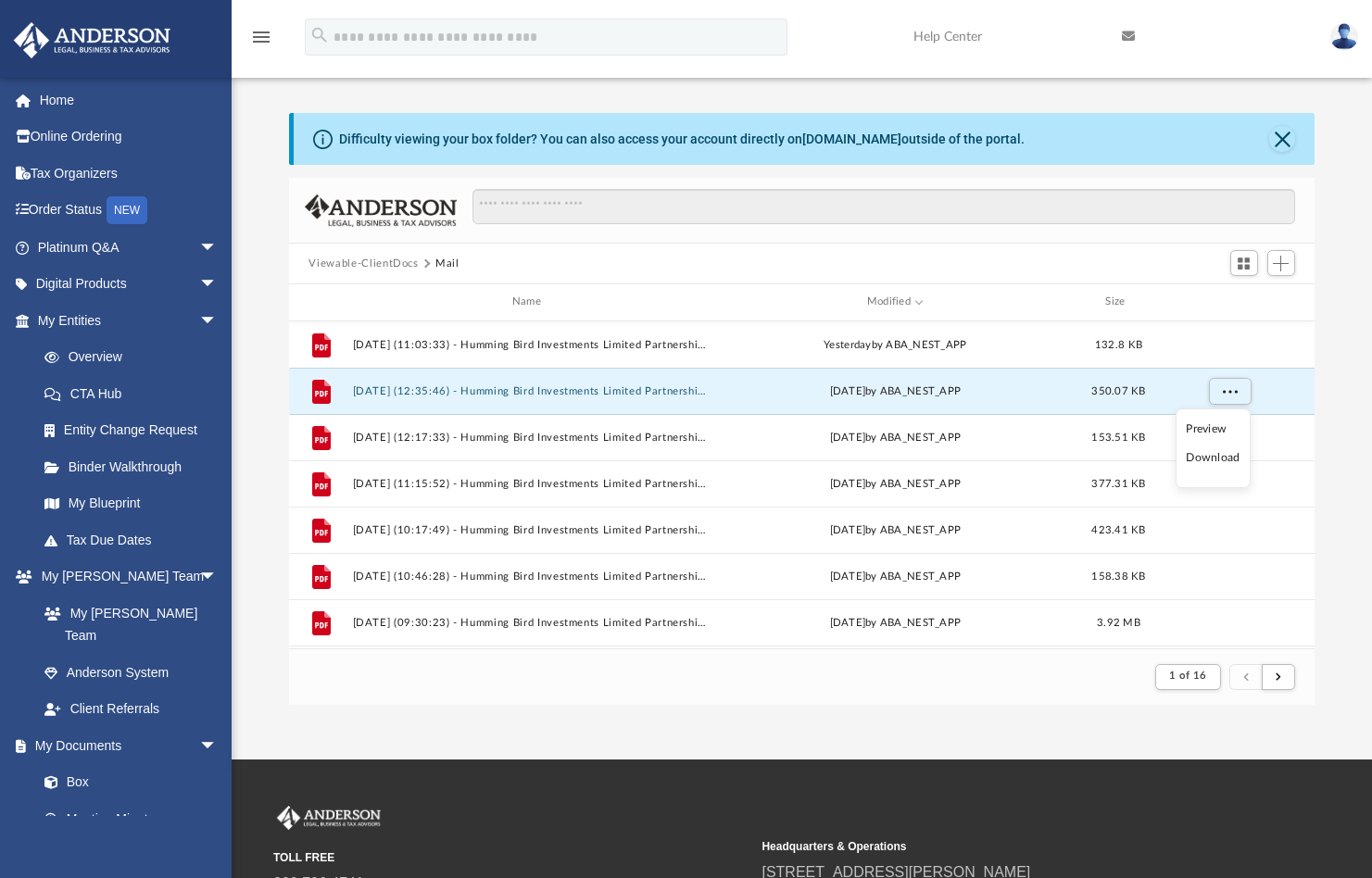
click at [1210, 424] on li "Preview" at bounding box center [1213, 429] width 54 height 19
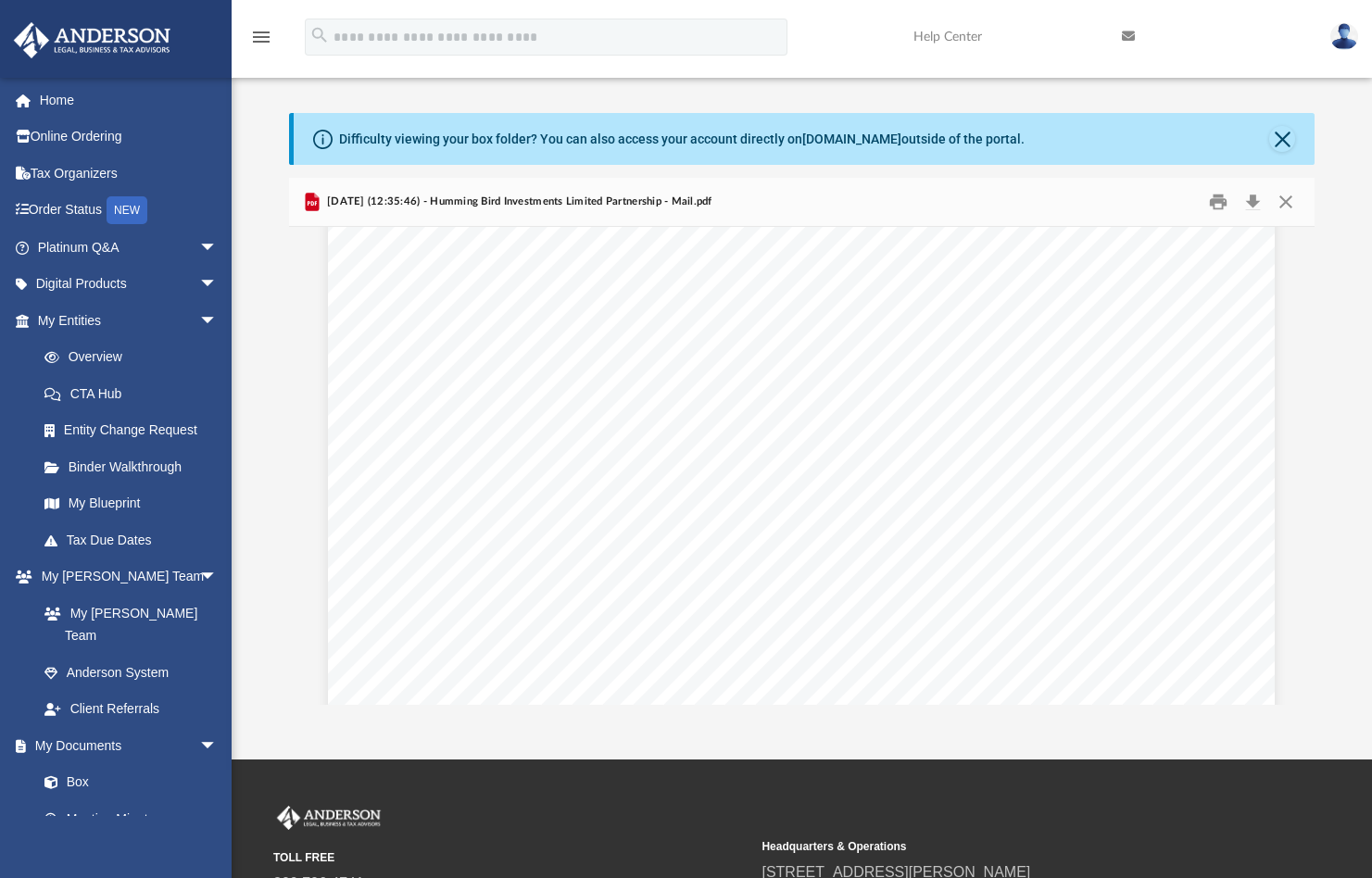
scroll to position [864, 0]
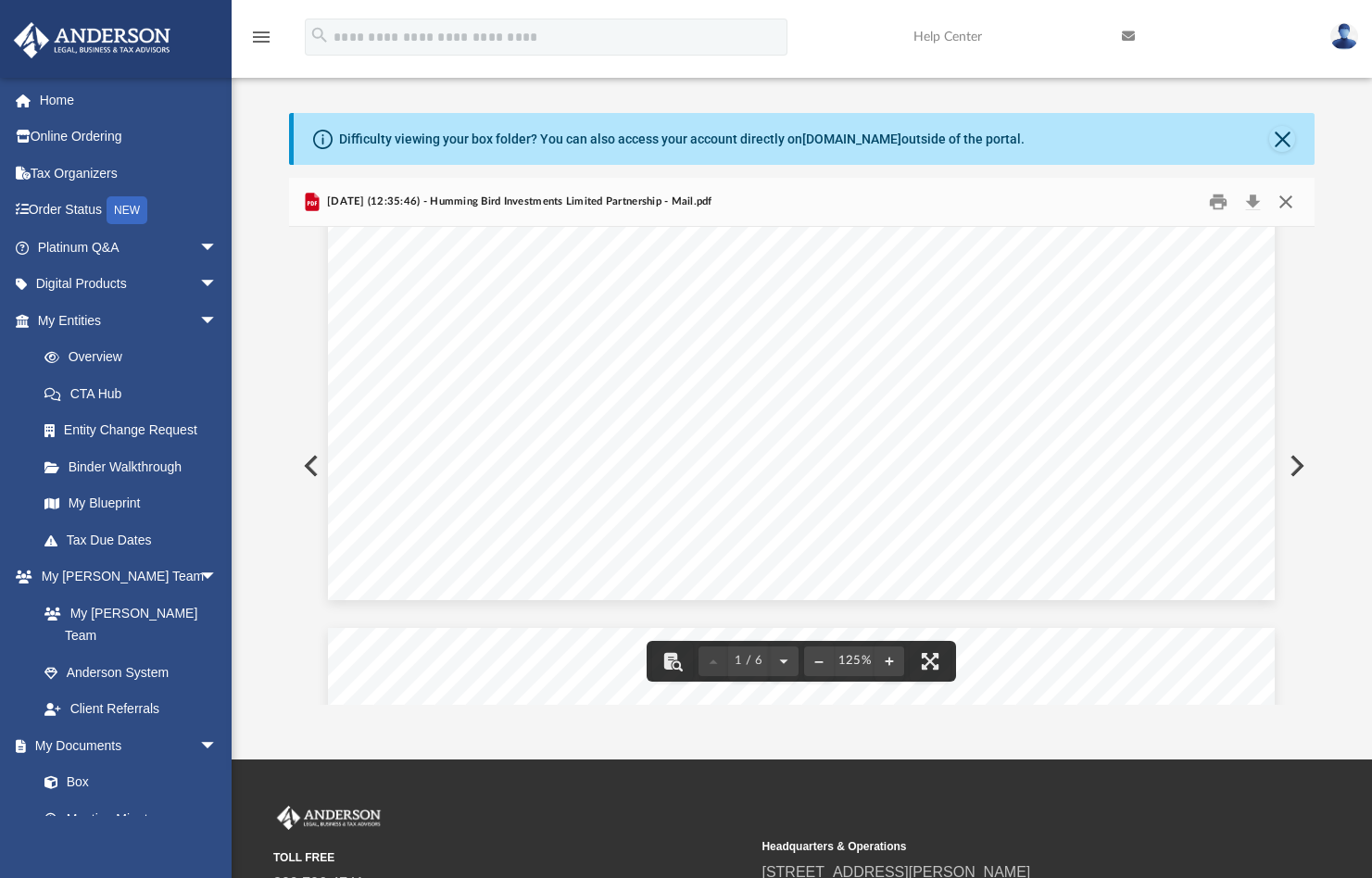
click at [1290, 199] on button "Close" at bounding box center [1285, 203] width 34 height 29
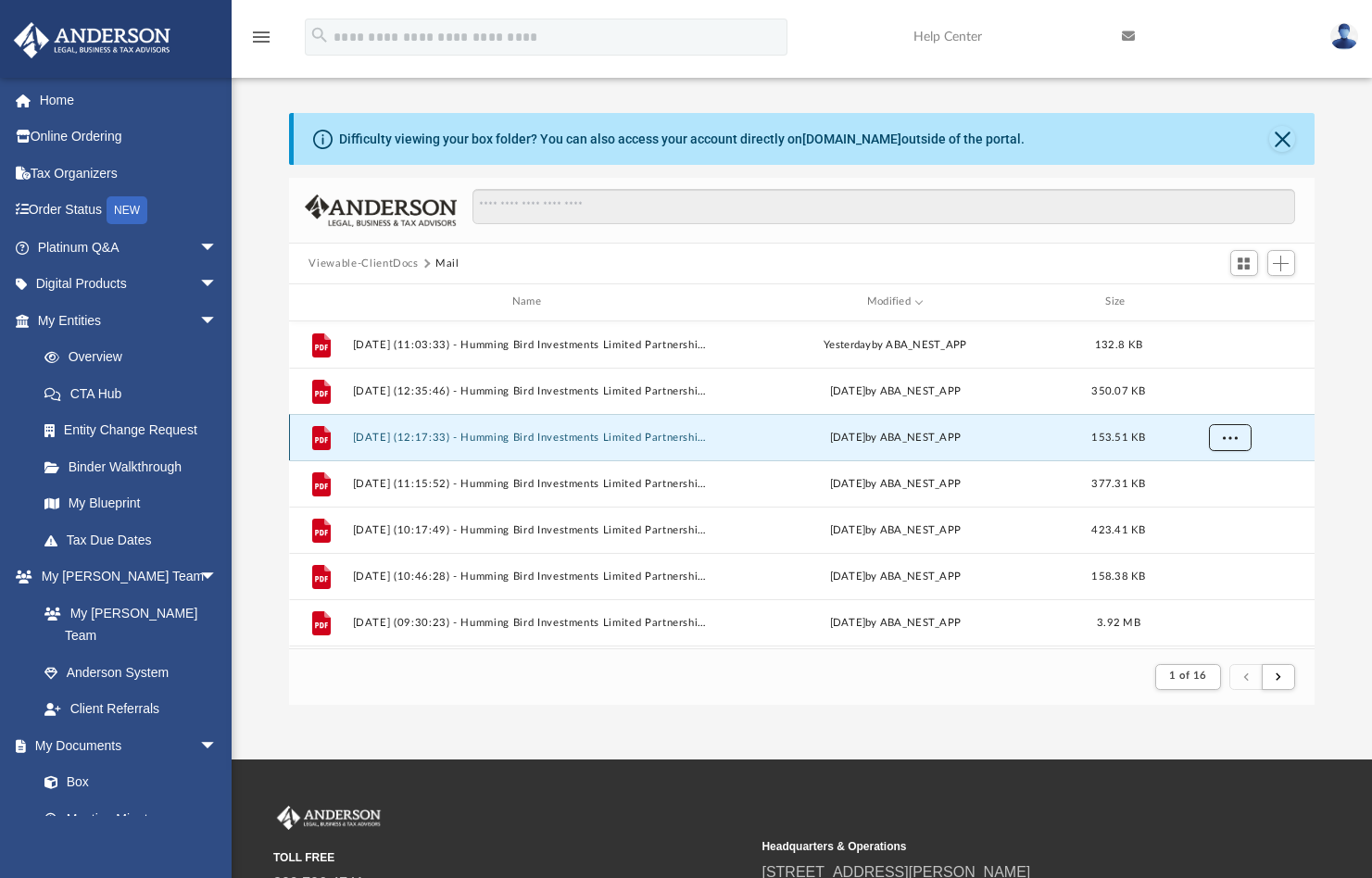
click at [1228, 437] on span "More options" at bounding box center [1228, 437] width 14 height 11
click at [1204, 476] on li "Preview" at bounding box center [1213, 475] width 54 height 19
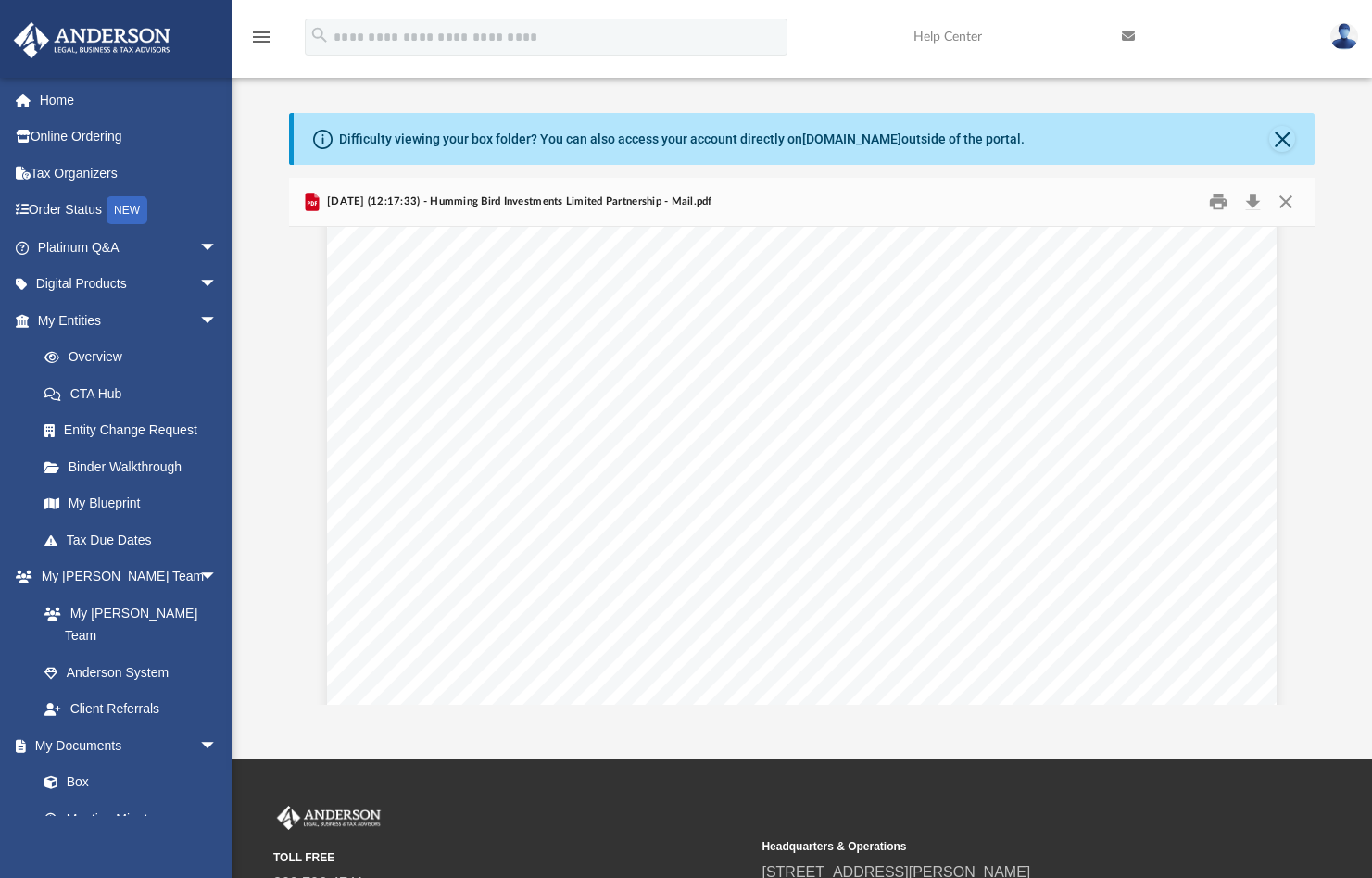
scroll to position [126, 0]
click at [1218, 204] on button "Print" at bounding box center [1217, 203] width 37 height 29
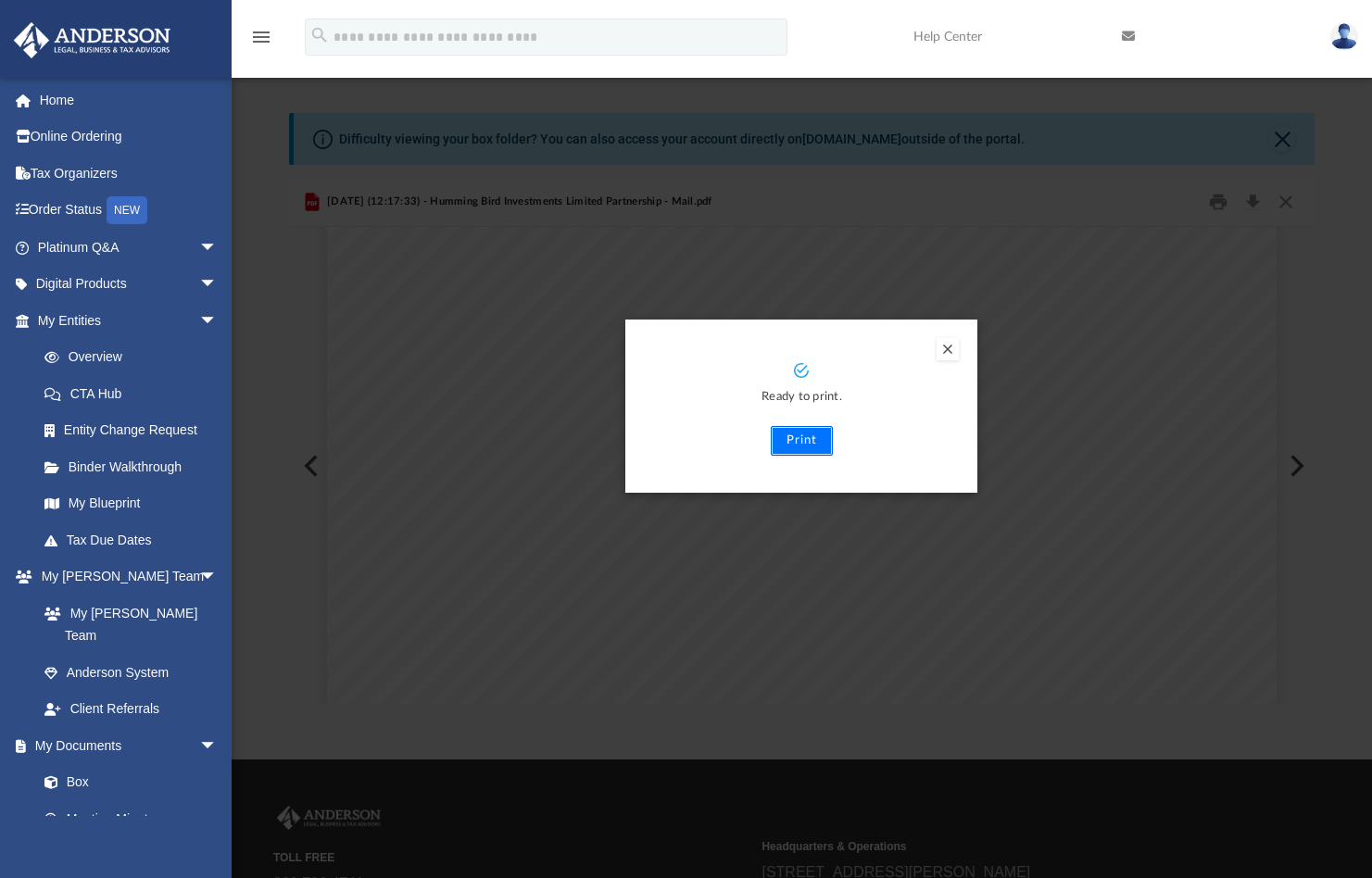
click at [818, 443] on button "Print" at bounding box center [802, 440] width 62 height 30
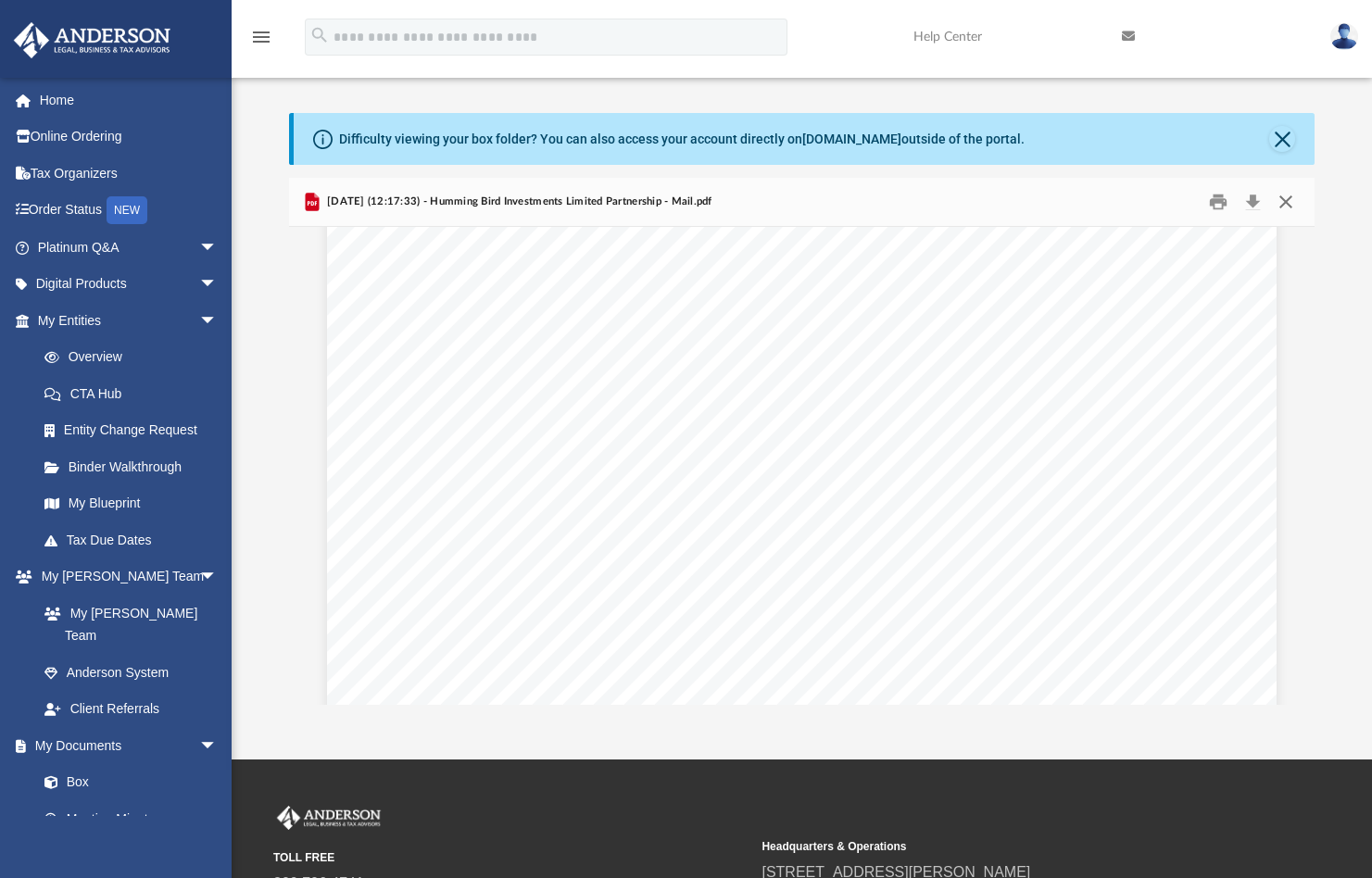
click at [1289, 196] on button "Close" at bounding box center [1285, 203] width 34 height 29
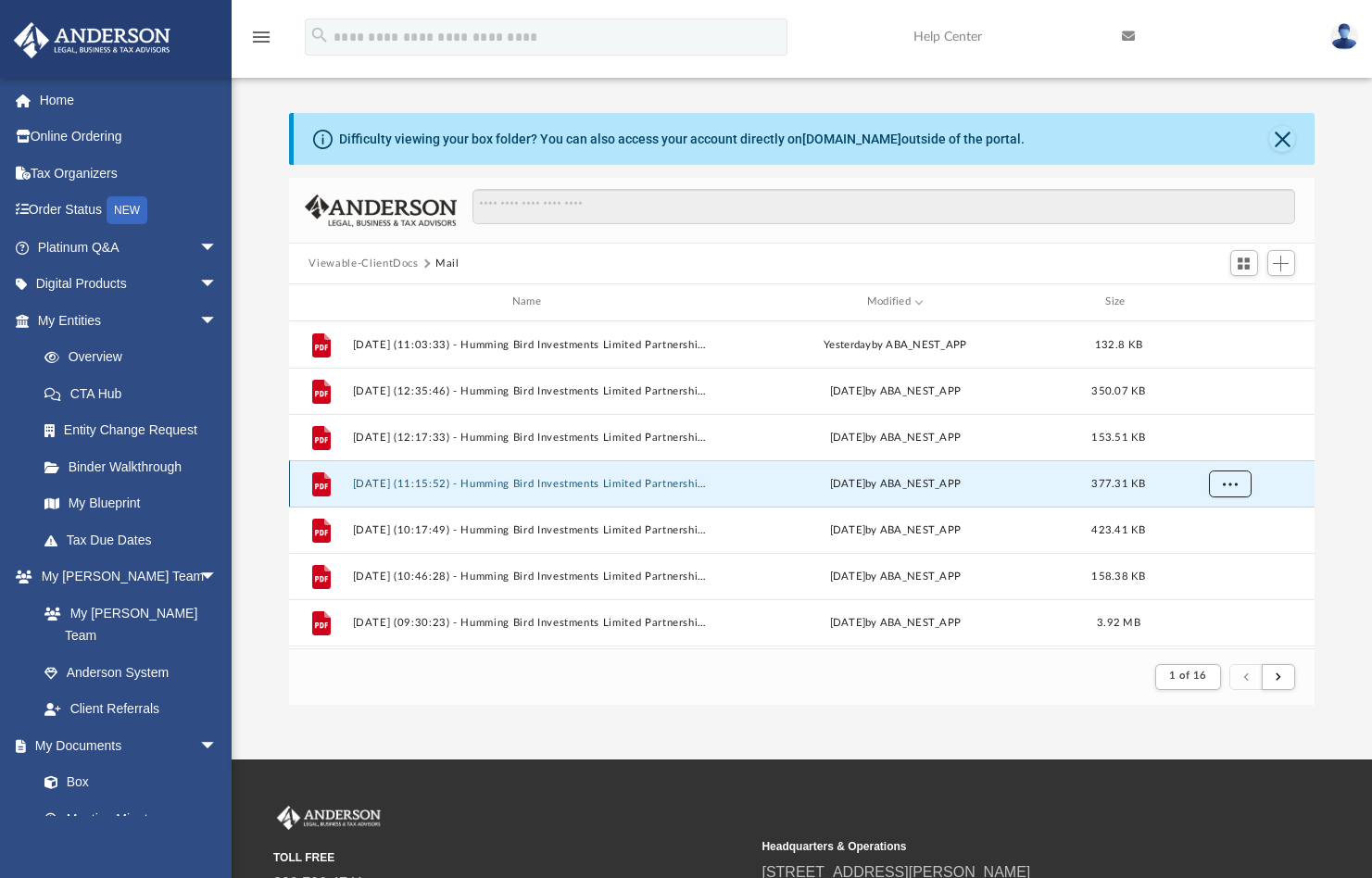
click at [1223, 482] on span "More options" at bounding box center [1228, 483] width 14 height 11
click at [1215, 519] on li "Preview" at bounding box center [1213, 522] width 54 height 19
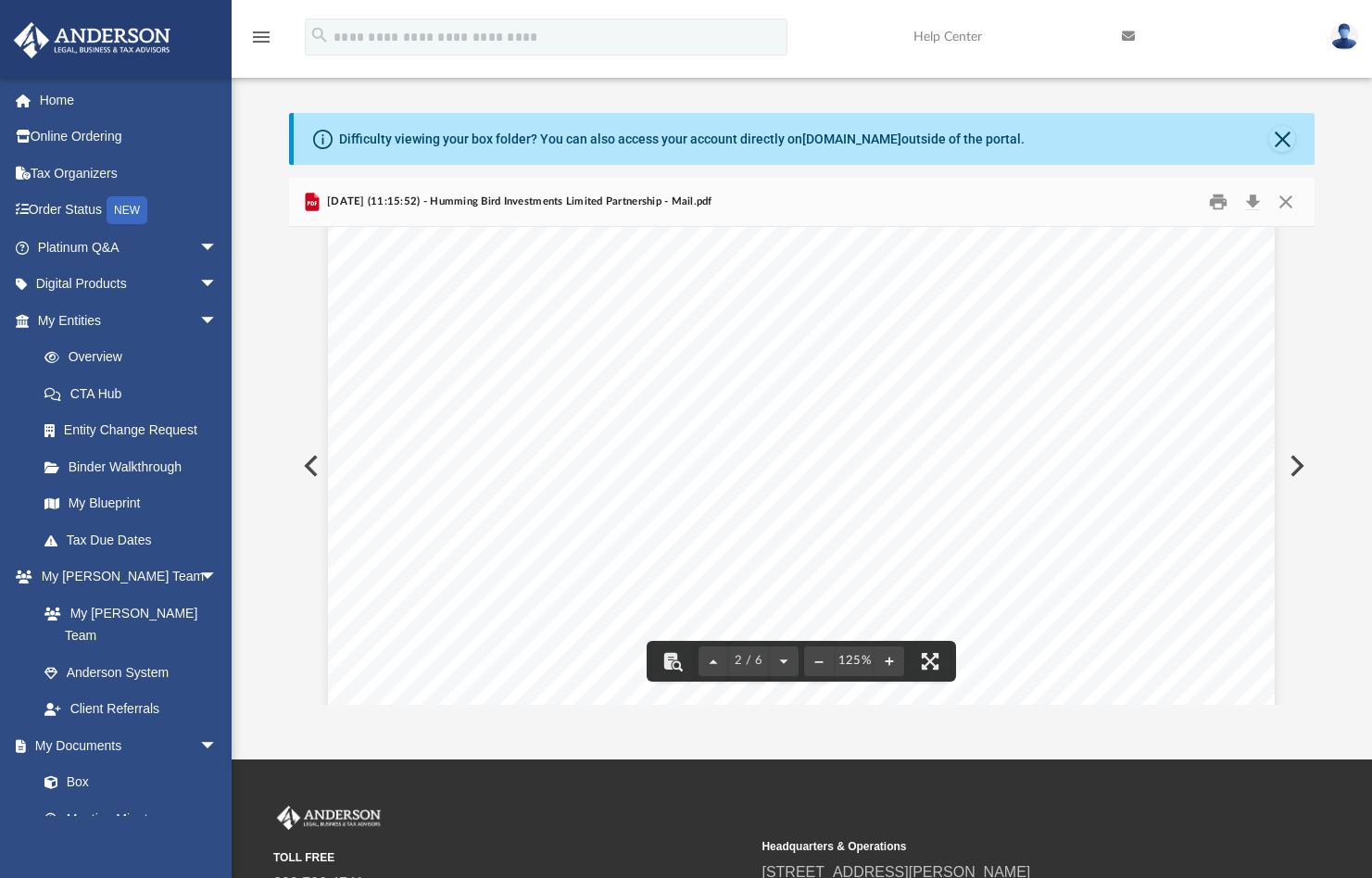
scroll to position [1296, 0]
click at [1291, 205] on button "Close" at bounding box center [1285, 203] width 34 height 29
